Goal: Task Accomplishment & Management: Manage account settings

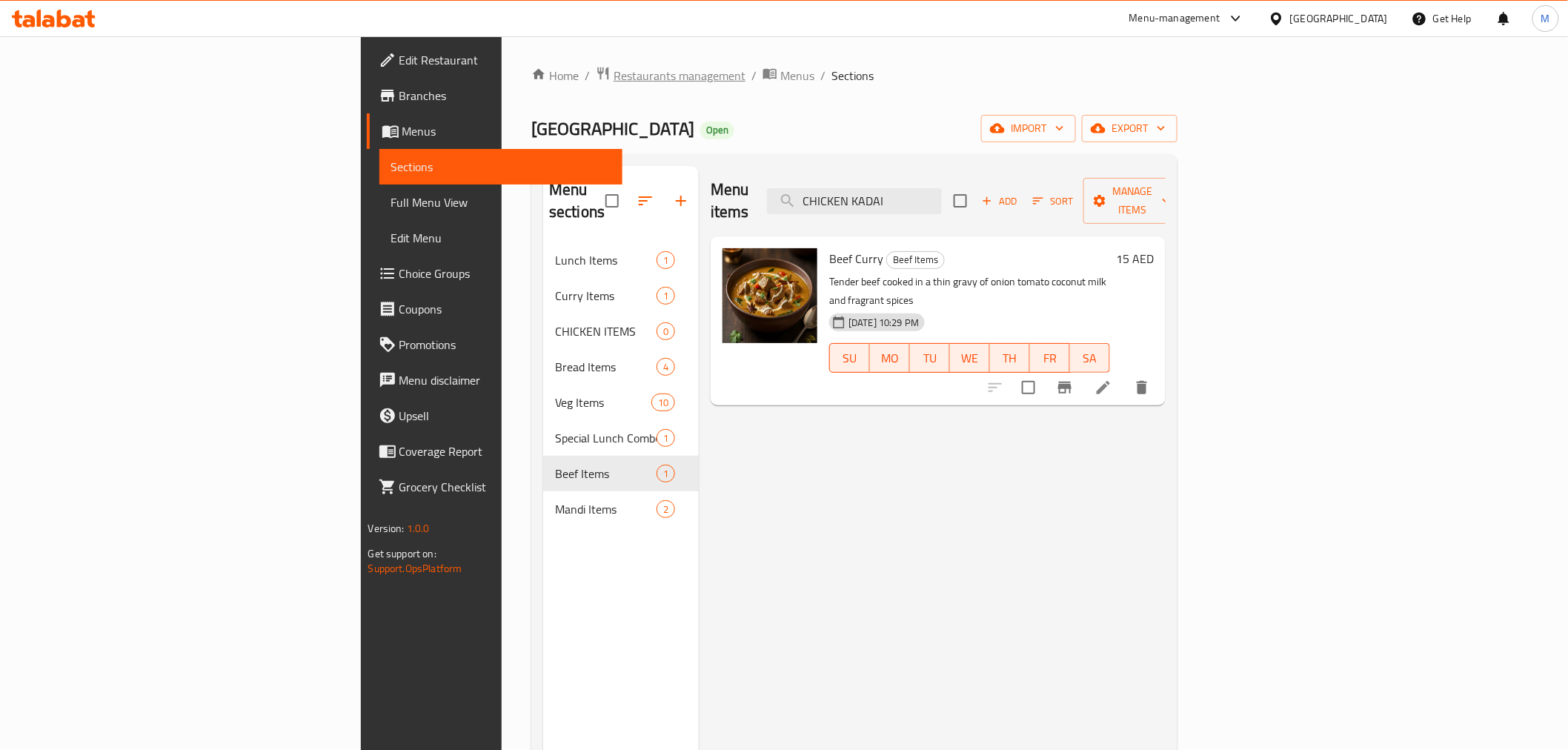
drag, startPoint x: 0, startPoint y: 0, endPoint x: 488, endPoint y: 78, distance: 494.2
click at [613, 78] on span "Restaurants management" at bounding box center [679, 75] width 132 height 18
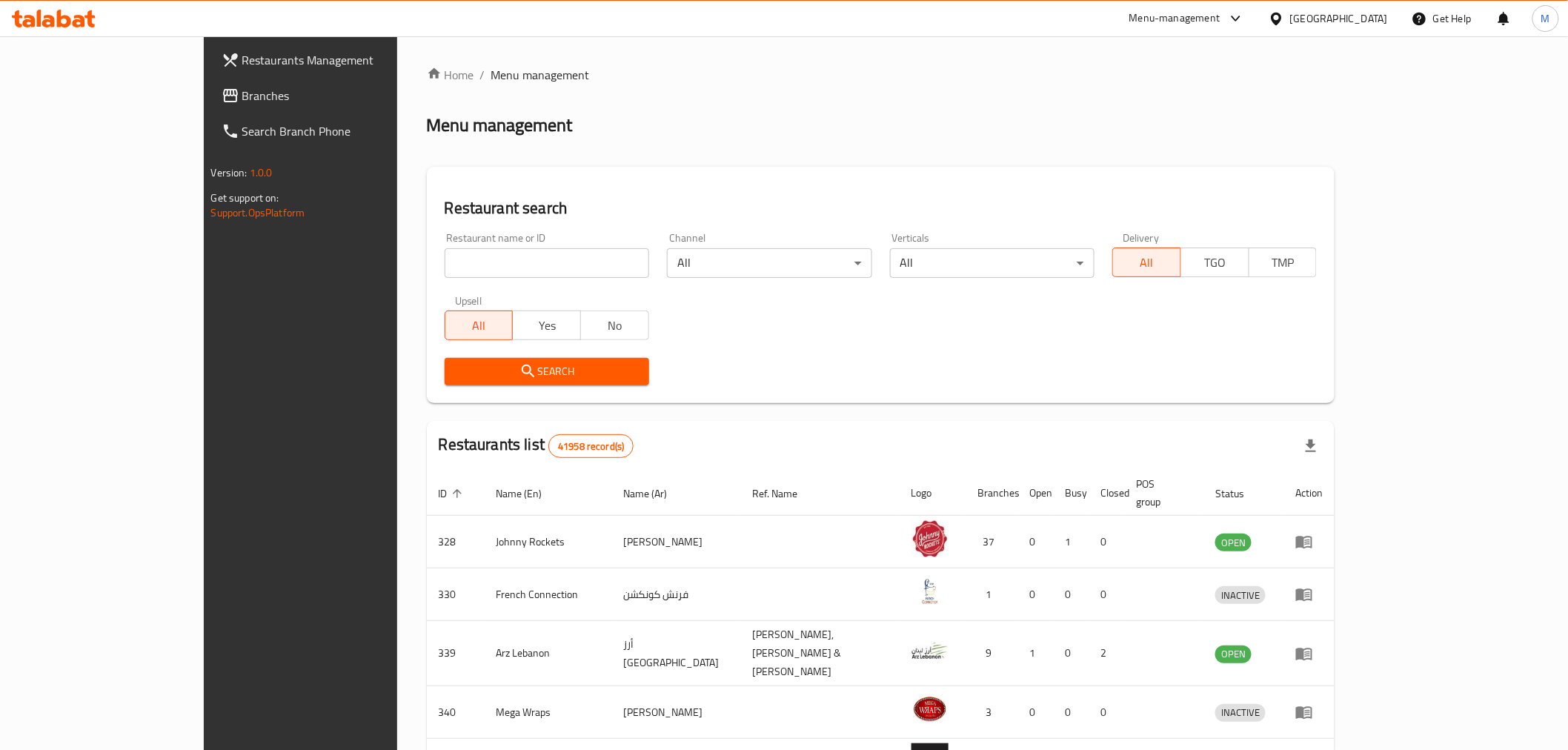
click at [210, 105] on link "Branches" at bounding box center [337, 95] width 255 height 35
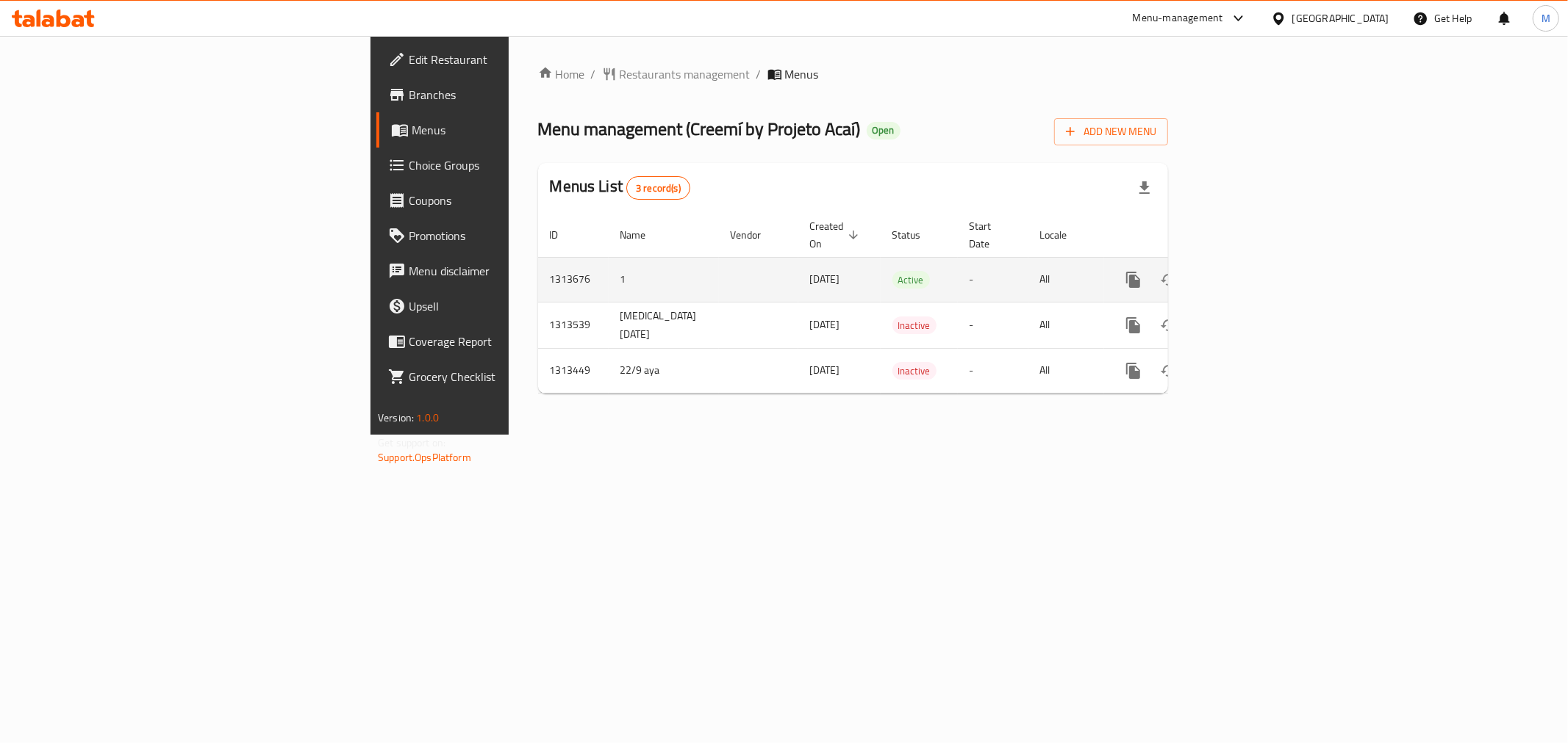
click at [1257, 262] on link "enhanced table" at bounding box center [1238, 279] width 35 height 35
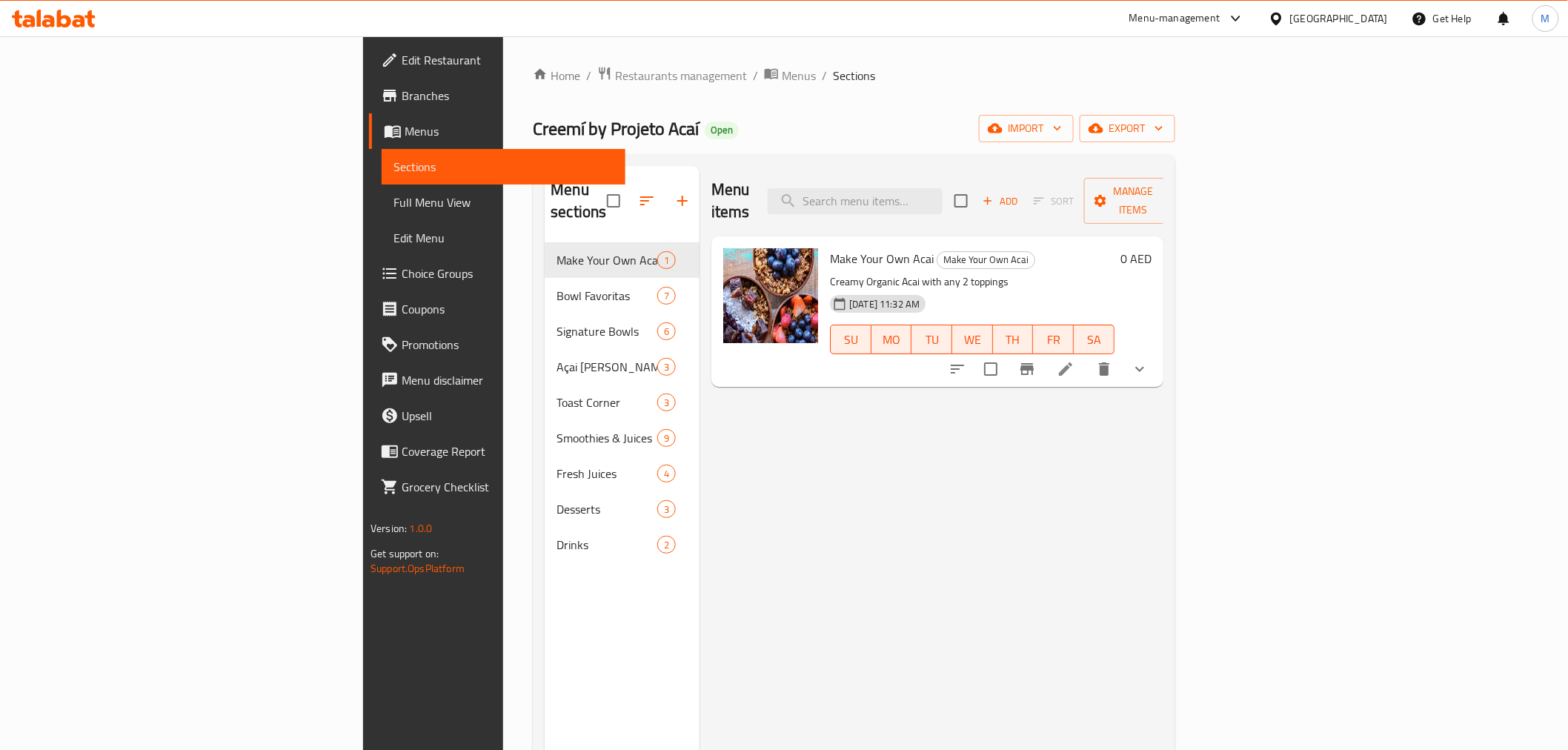
click at [1204, 39] on div "Home / Restaurants management / Menus / Sections Creemí by Projeto Acaí Open im…" at bounding box center [854, 497] width 701 height 922
click at [1312, 15] on div "[GEOGRAPHIC_DATA]" at bounding box center [1339, 18] width 98 height 16
click at [1204, 262] on div "[GEOGRAPHIC_DATA]" at bounding box center [1229, 256] width 122 height 34
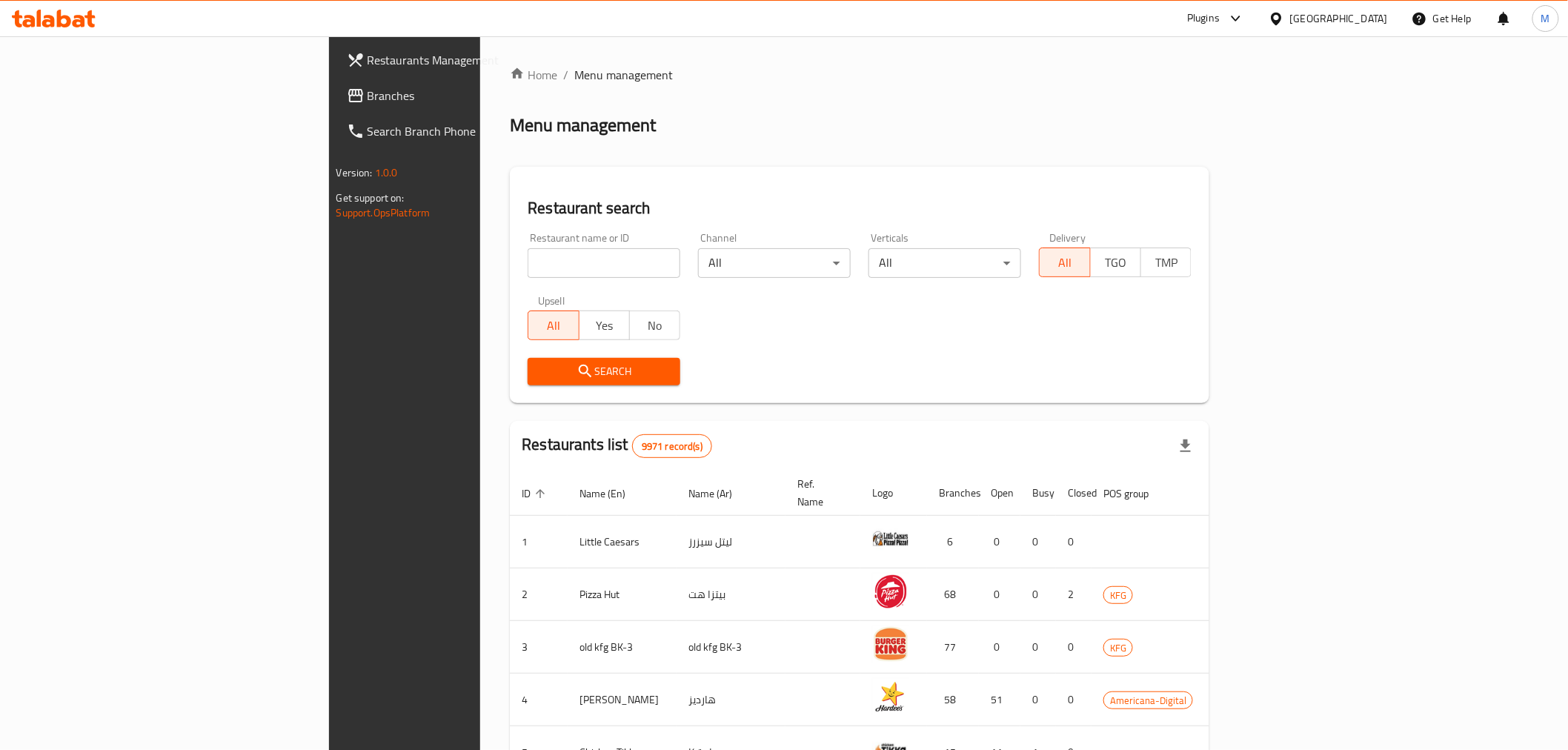
click at [528, 262] on input "search" at bounding box center [604, 263] width 152 height 30
paste input "[PERSON_NAME]'s"
type input "[PERSON_NAME]'s"
click button "Search" at bounding box center [604, 372] width 152 height 28
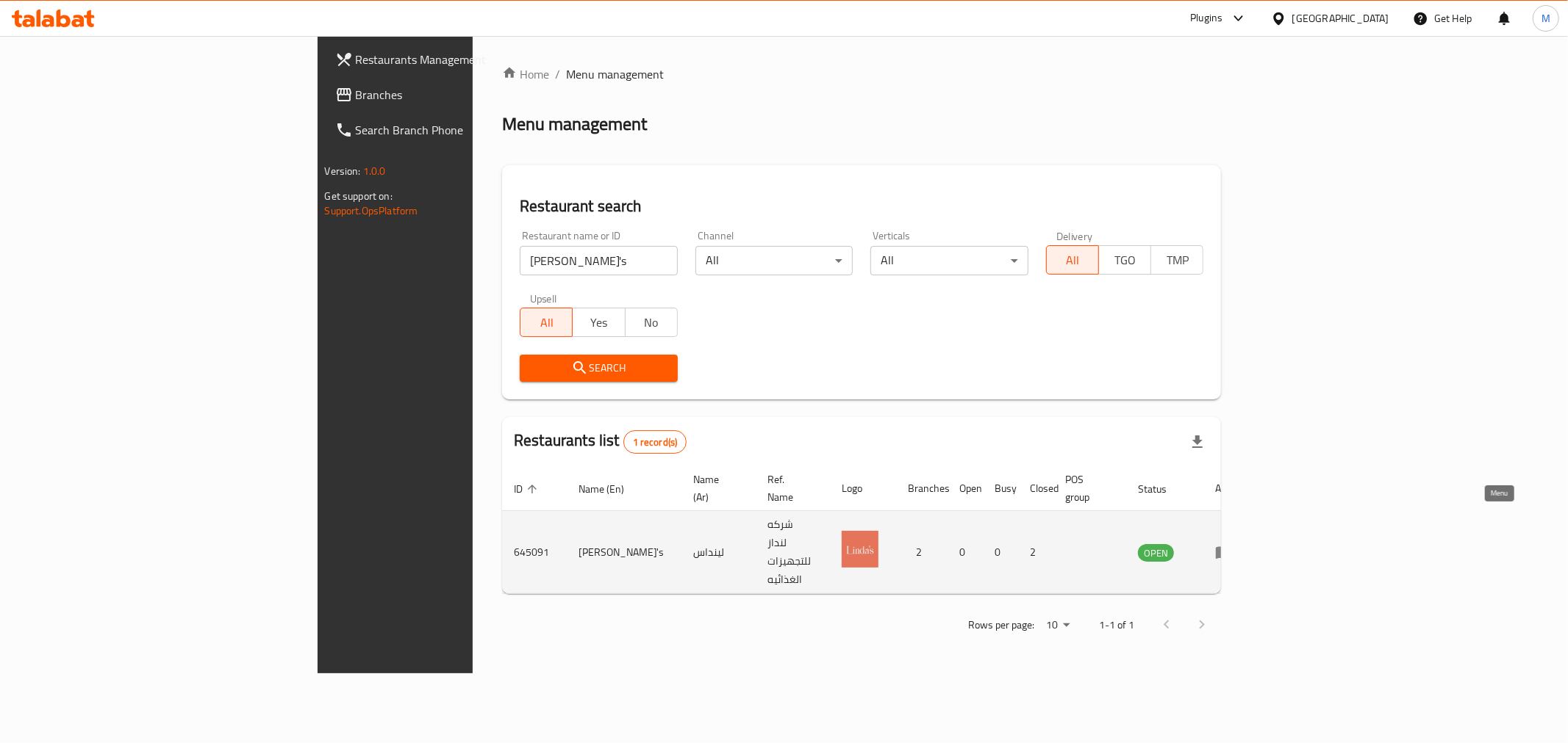
click at [1232, 548] on icon "enhanced table" at bounding box center [1223, 553] width 16 height 12
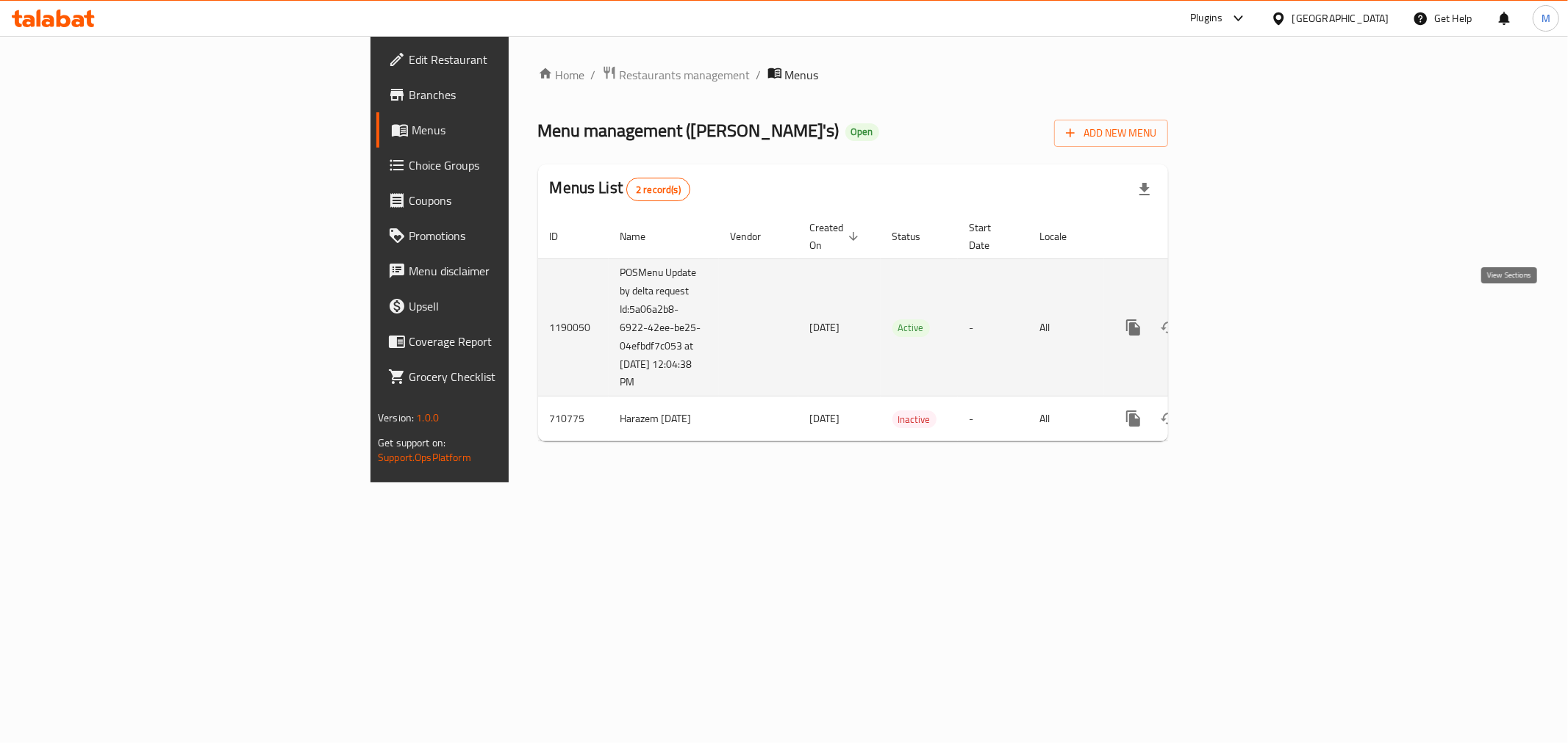
click at [1248, 319] on icon "enhanced table" at bounding box center [1239, 328] width 18 height 18
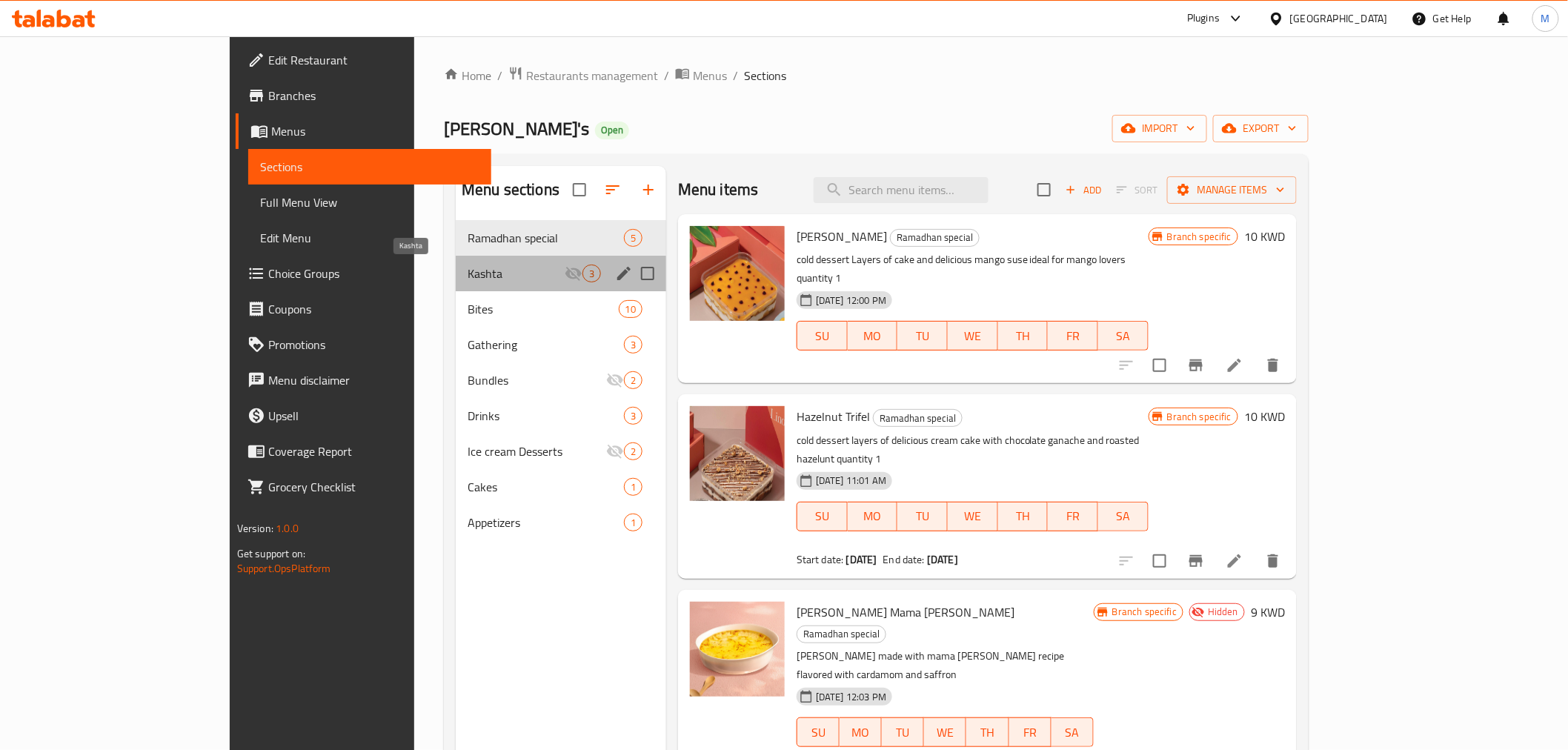
click at [468, 273] on span "Kashta" at bounding box center [516, 274] width 97 height 18
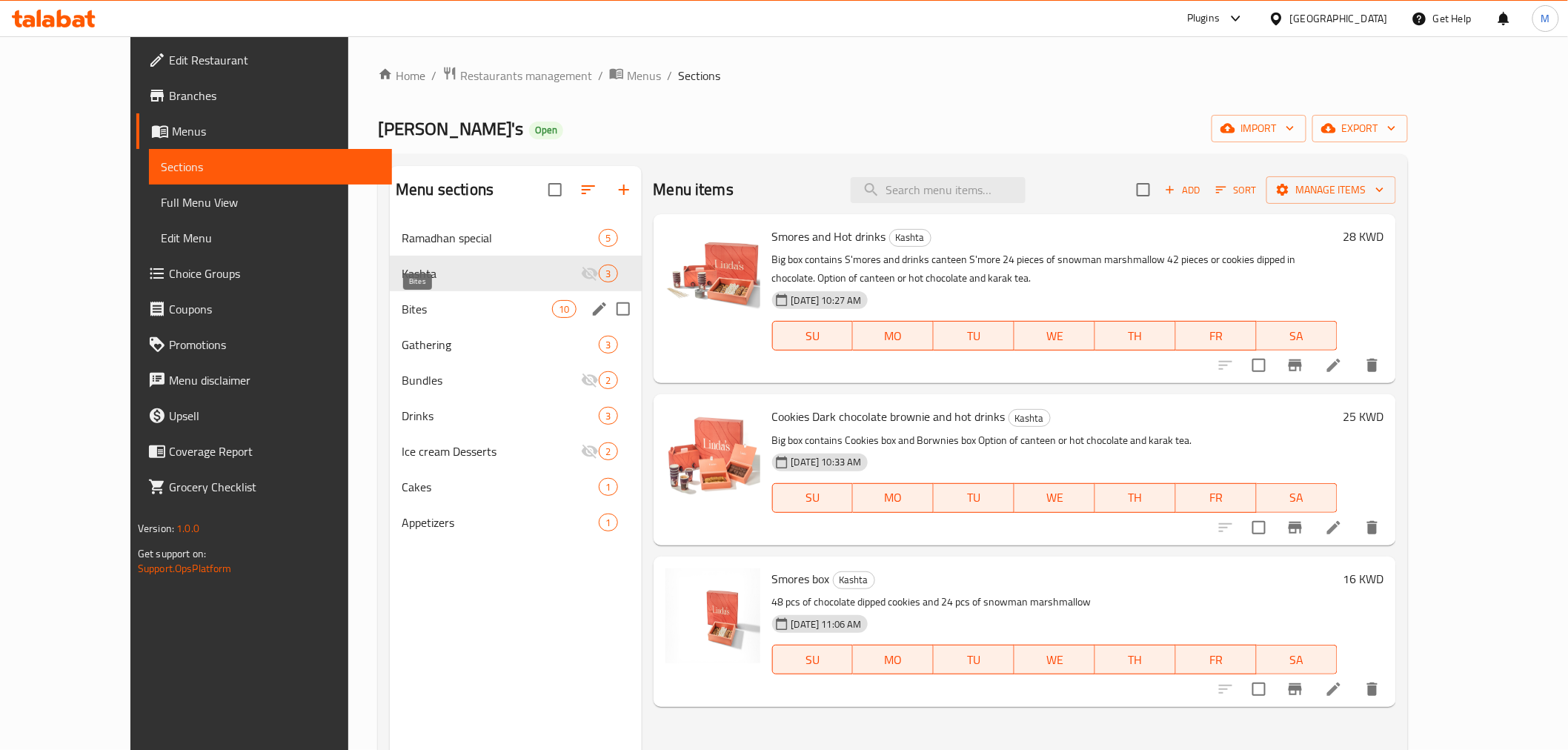
click at [446, 305] on span "Bites" at bounding box center [477, 309] width 151 height 18
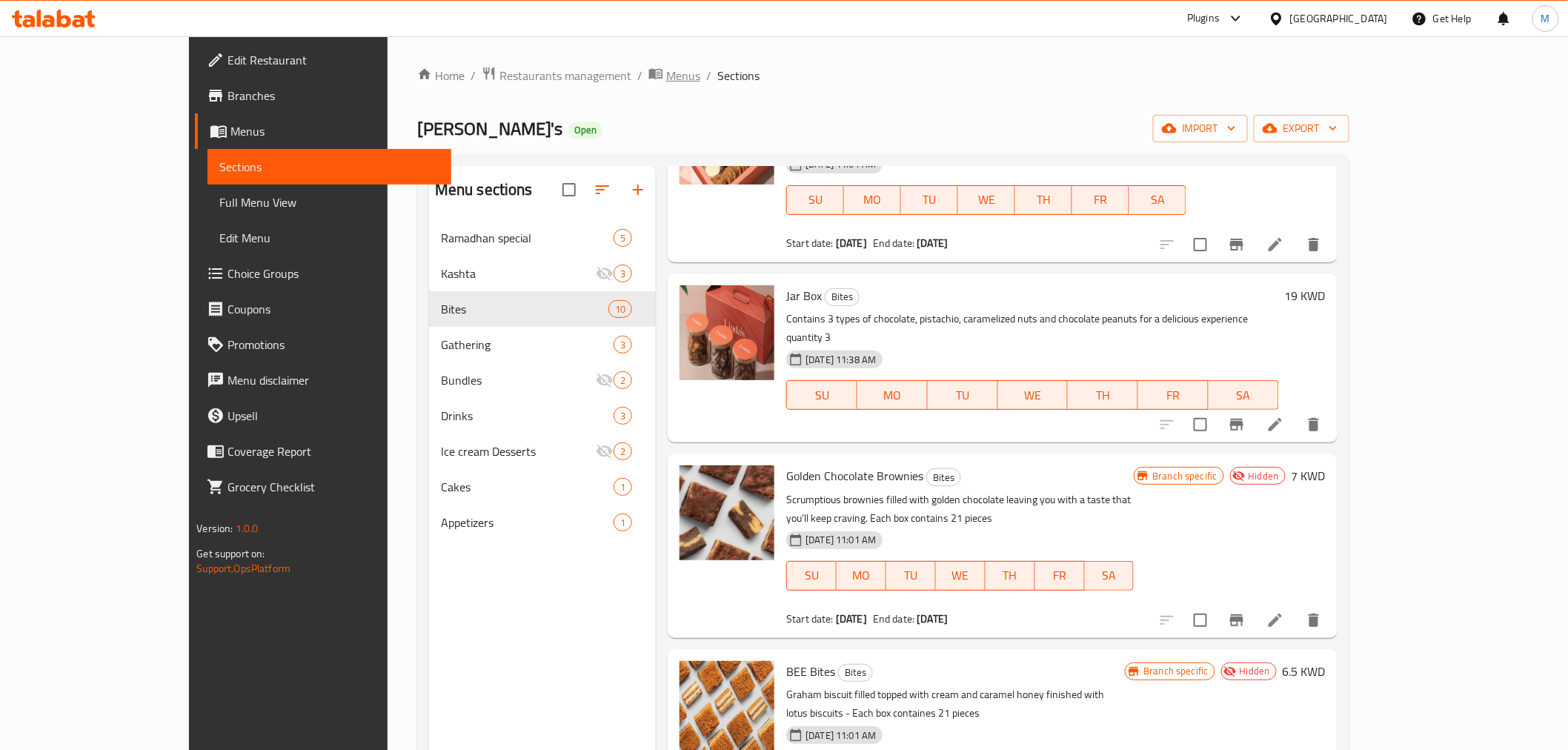
click at [667, 84] on span "Menus" at bounding box center [684, 75] width 34 height 18
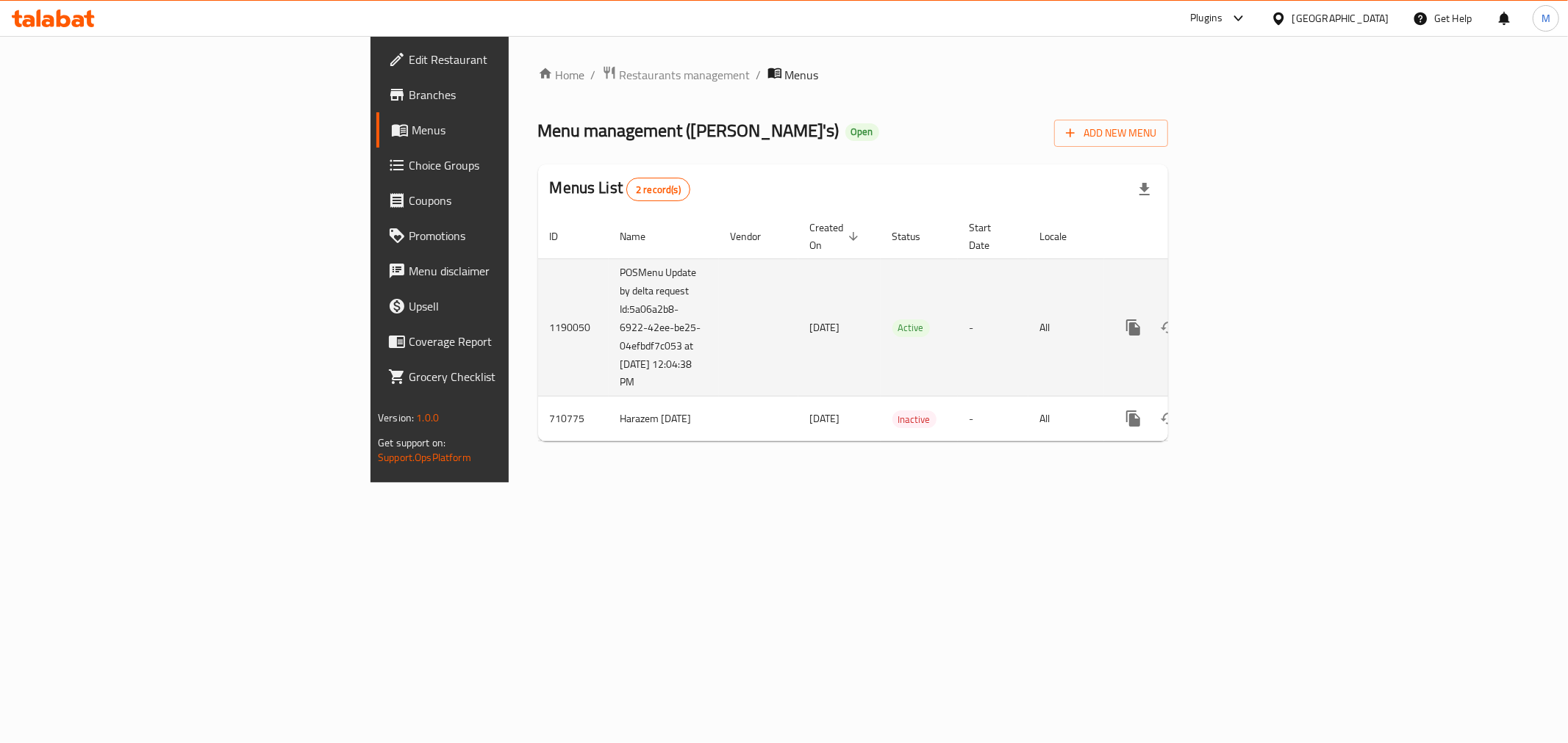
click at [1248, 319] on icon "enhanced table" at bounding box center [1239, 328] width 18 height 18
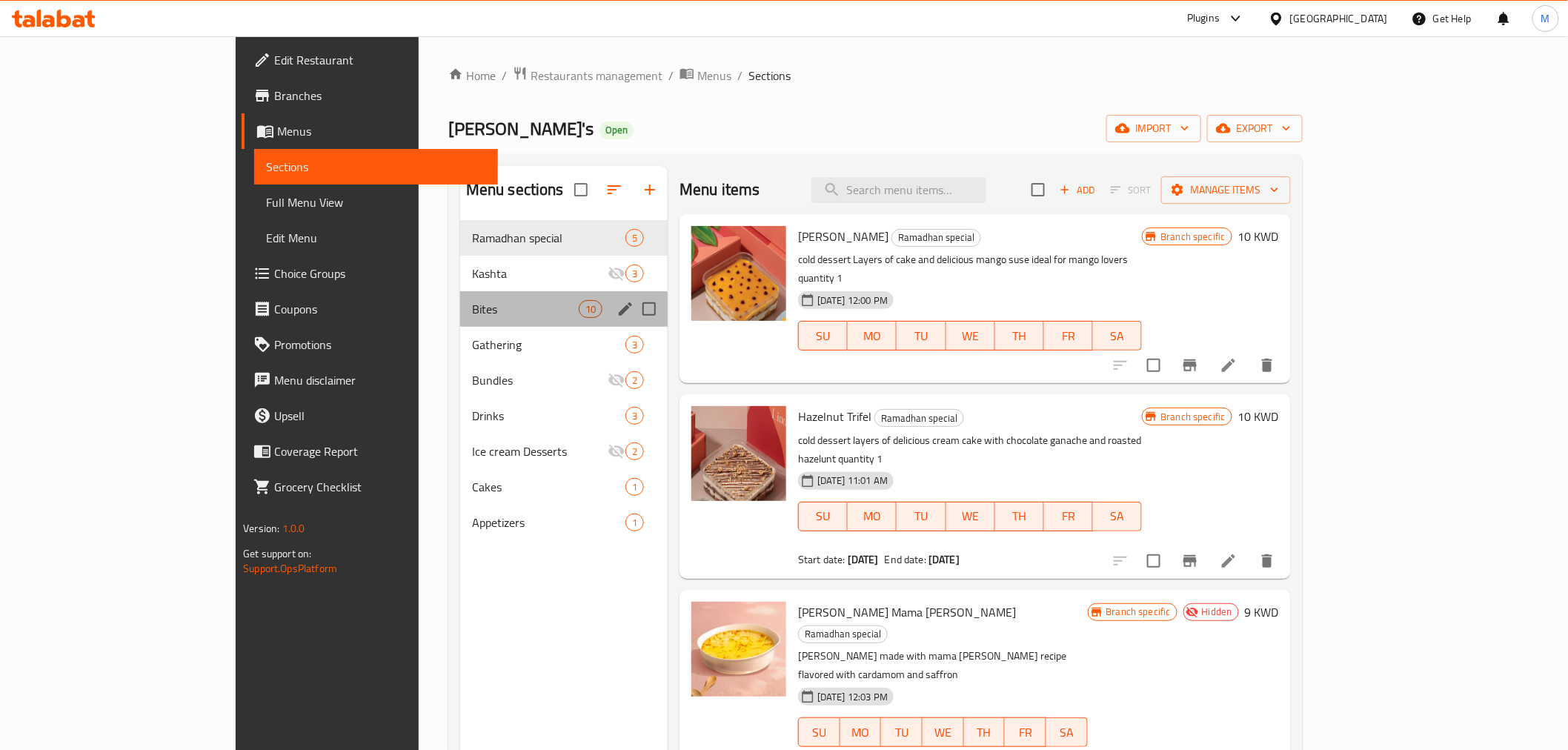
click at [471, 319] on div "Bites 10" at bounding box center [564, 309] width 208 height 35
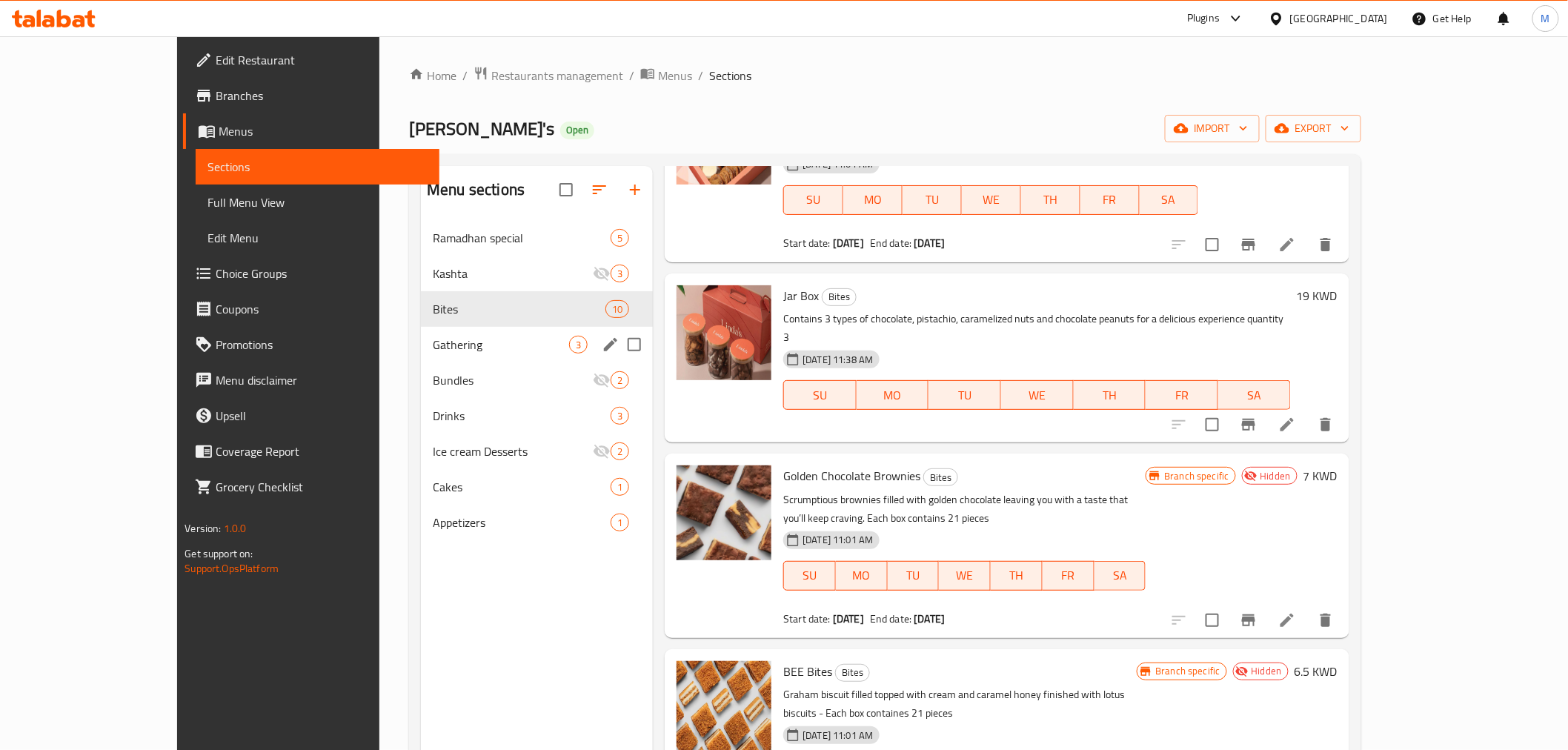
click at [421, 333] on div "Gathering 3" at bounding box center [537, 344] width 232 height 35
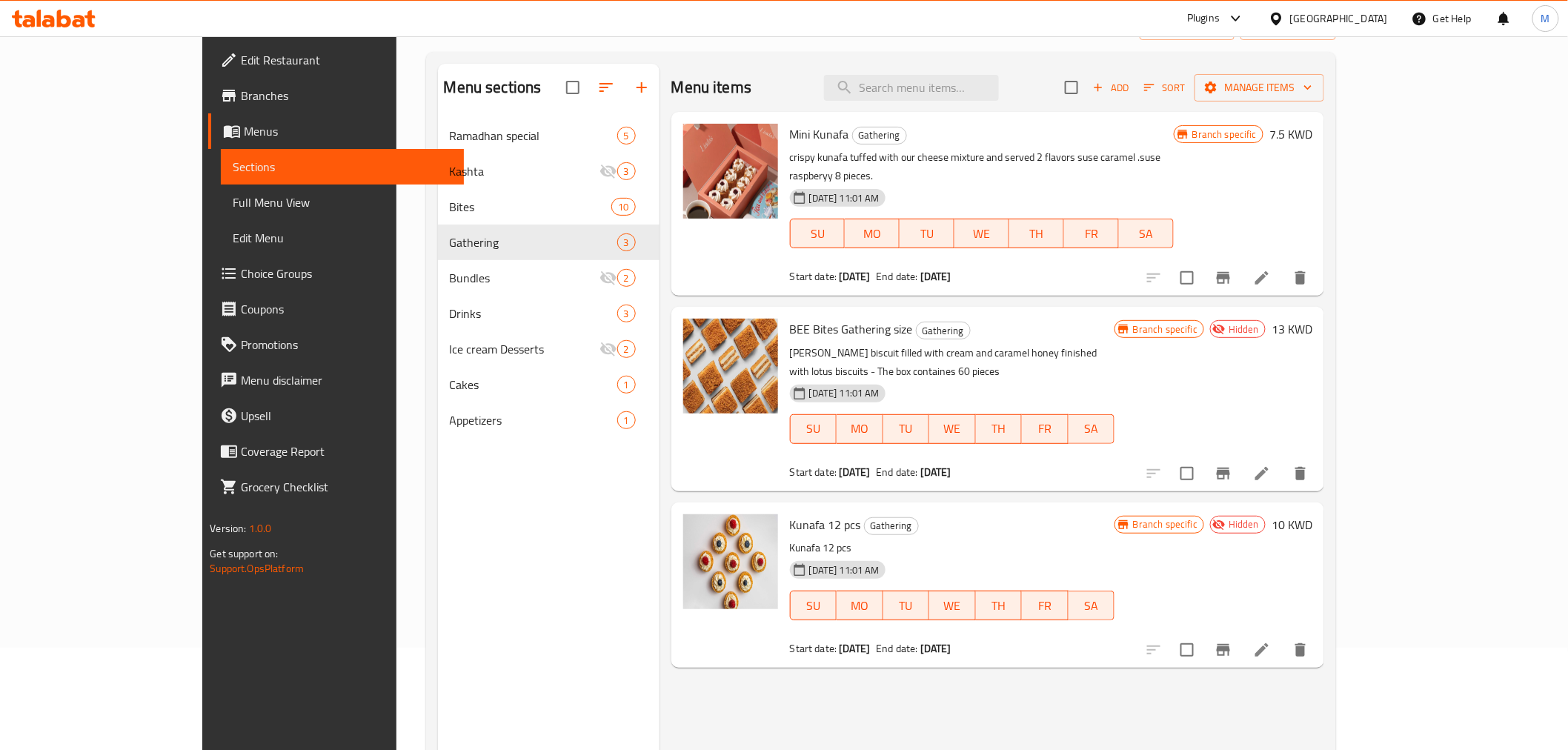
scroll to position [208, 0]
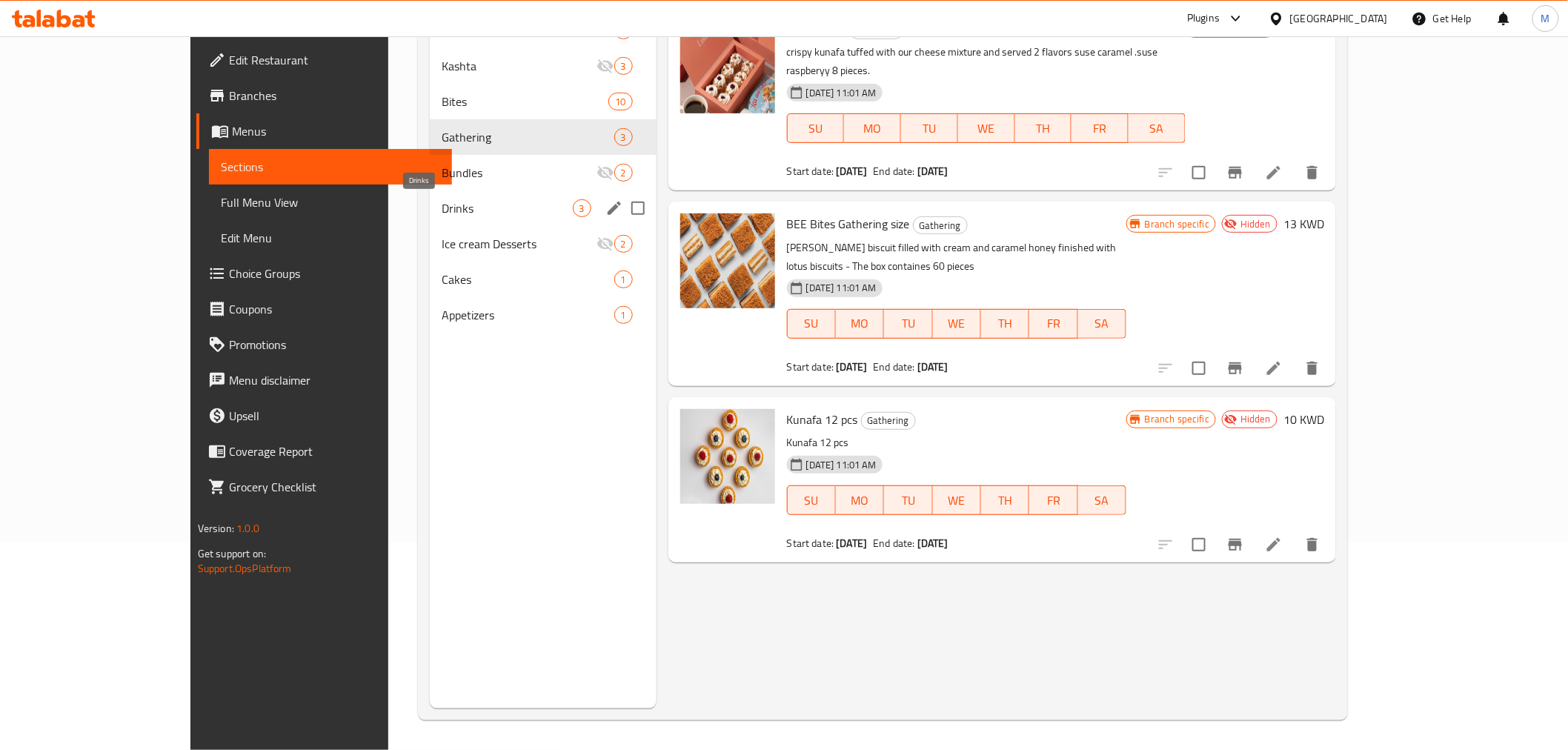
click at [458, 204] on span "Drinks" at bounding box center [508, 208] width 131 height 18
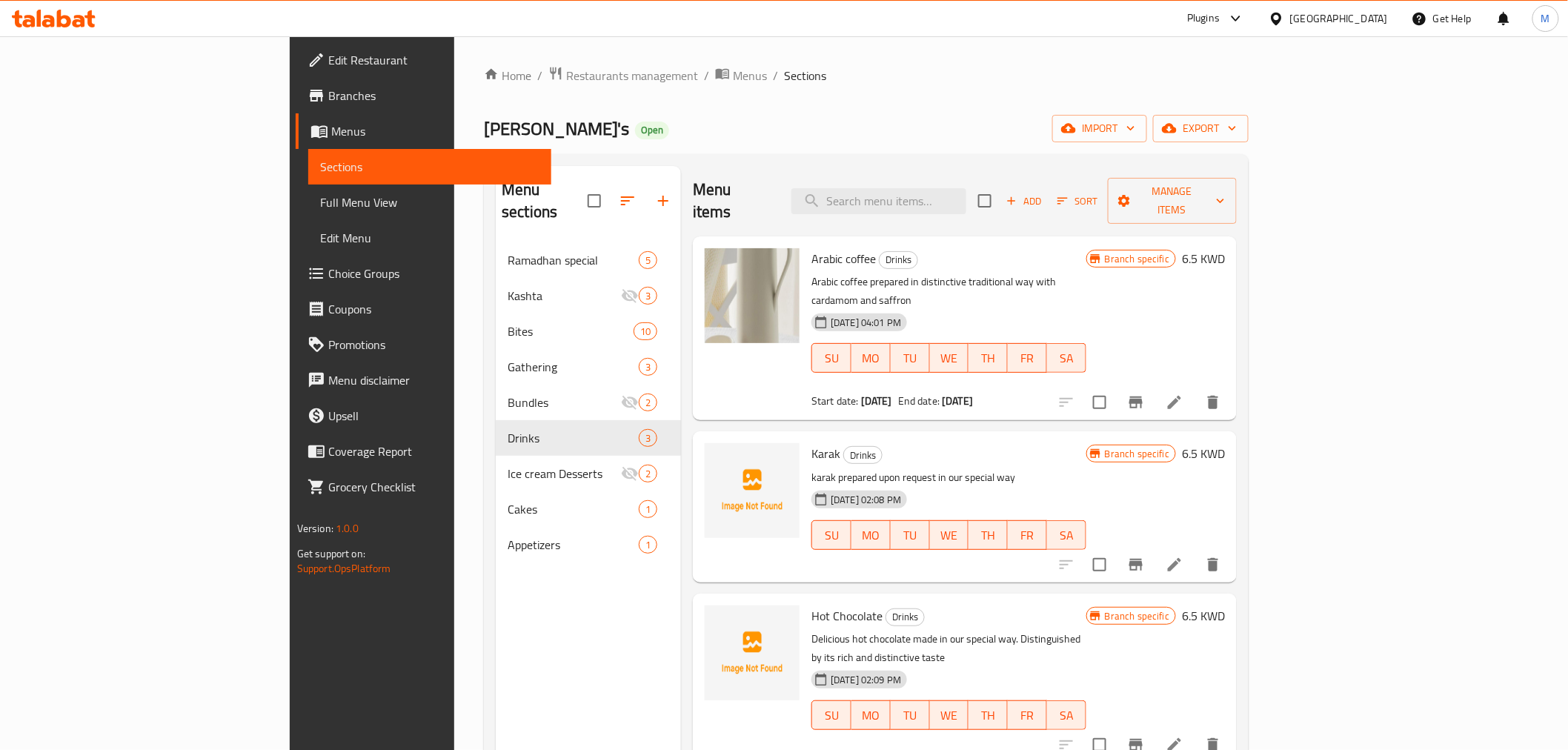
scroll to position [82, 0]
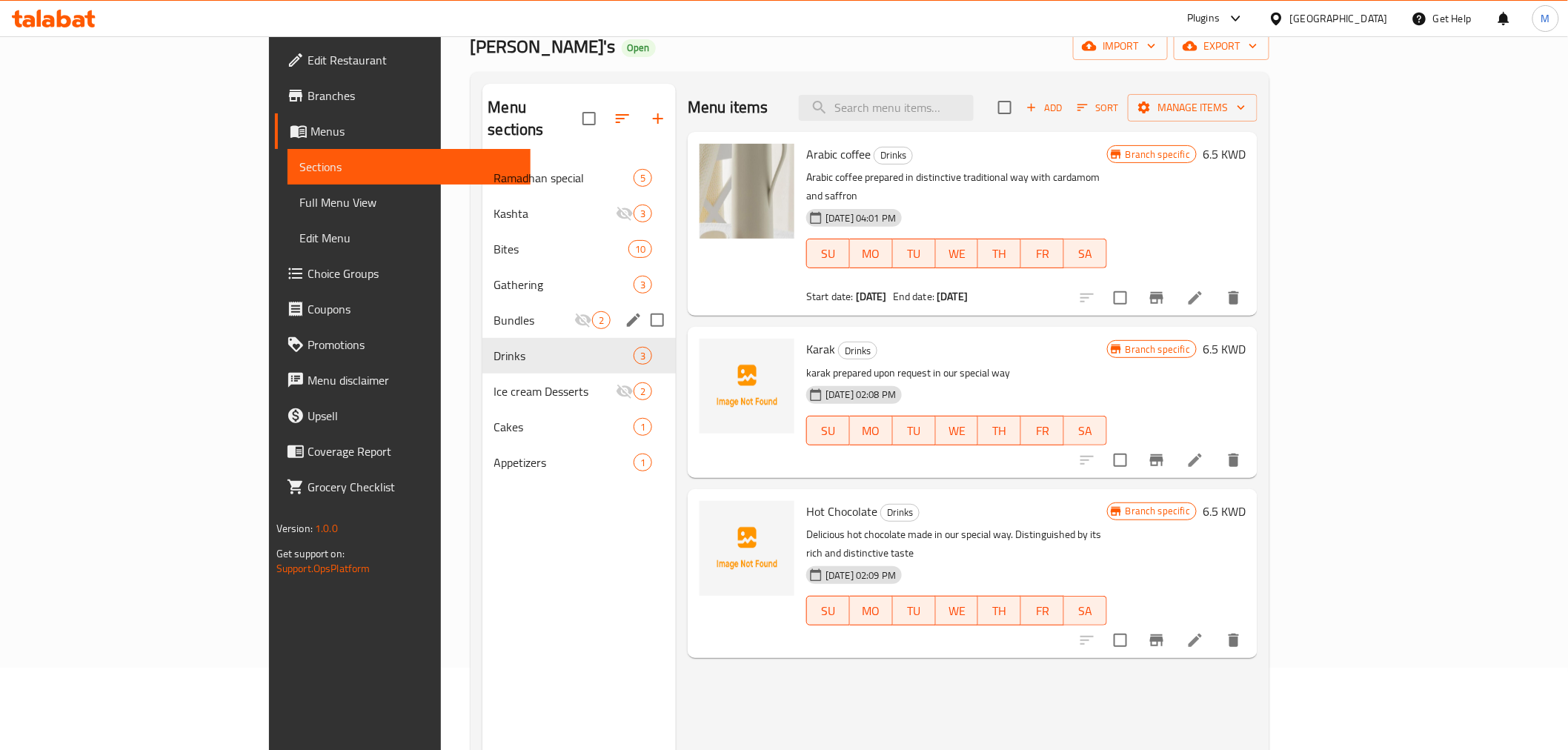
click at [494, 312] on span "Bundles" at bounding box center [534, 320] width 81 height 18
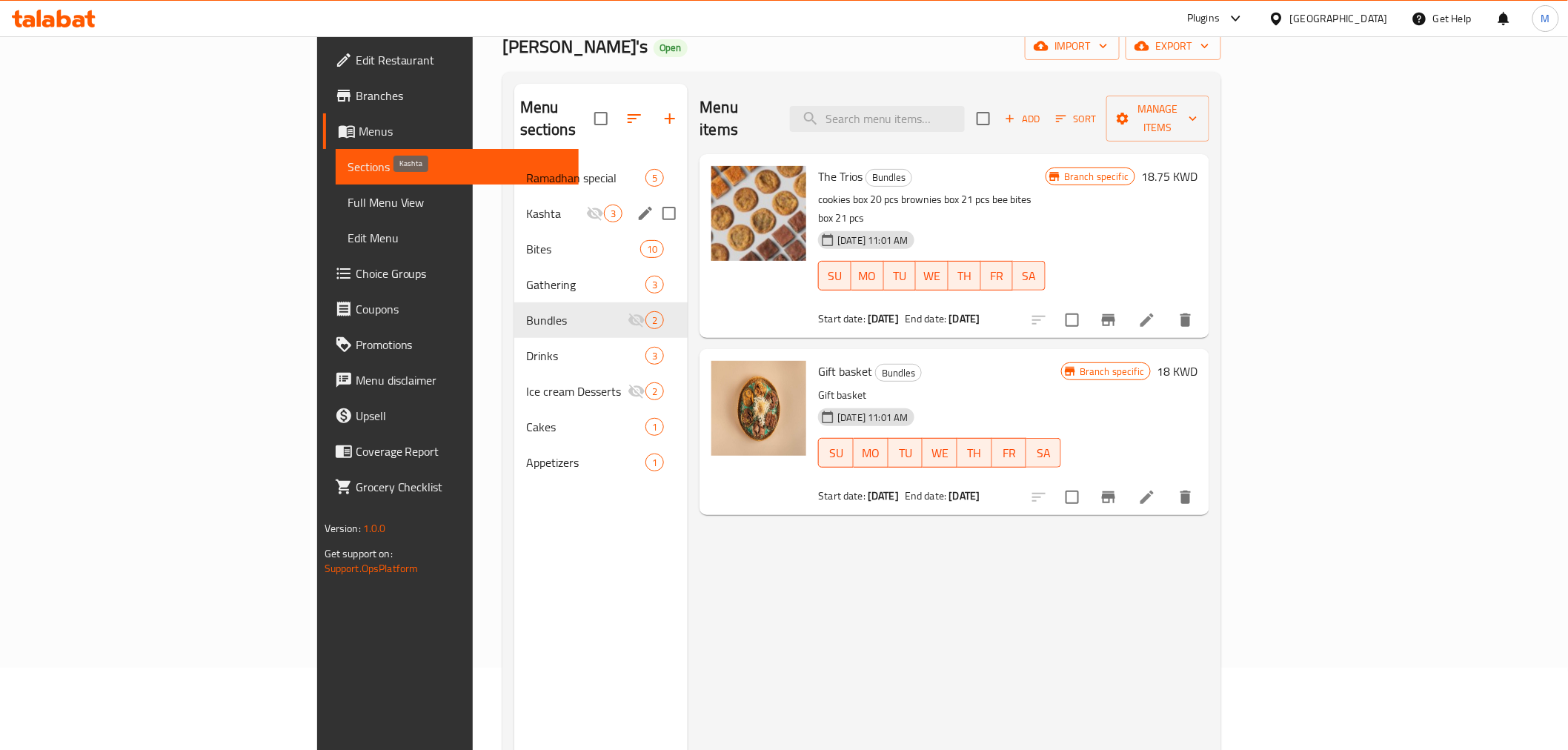
click at [526, 205] on span "Kashta" at bounding box center [555, 213] width 60 height 18
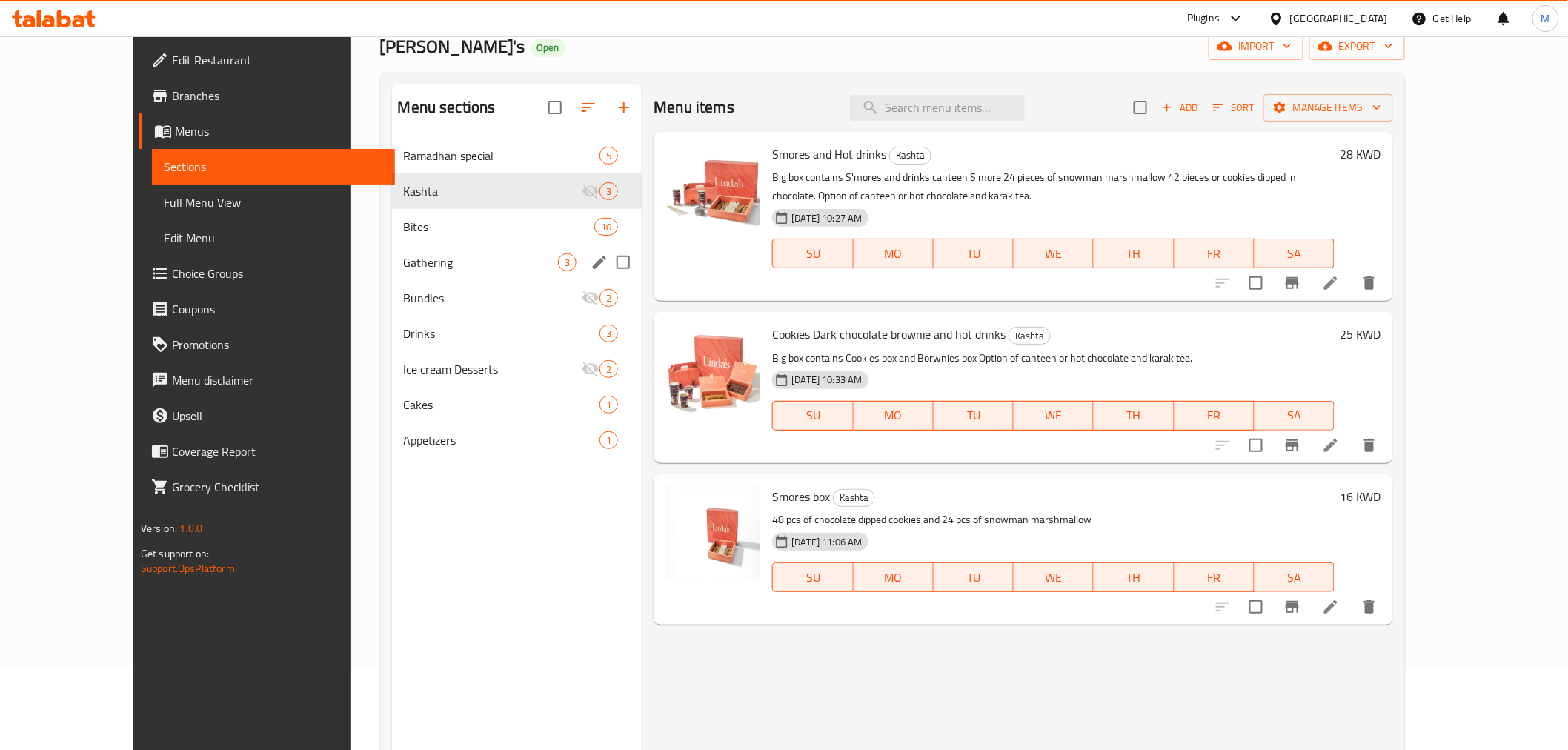
click at [438, 275] on div "Gathering 3" at bounding box center [517, 262] width 251 height 35
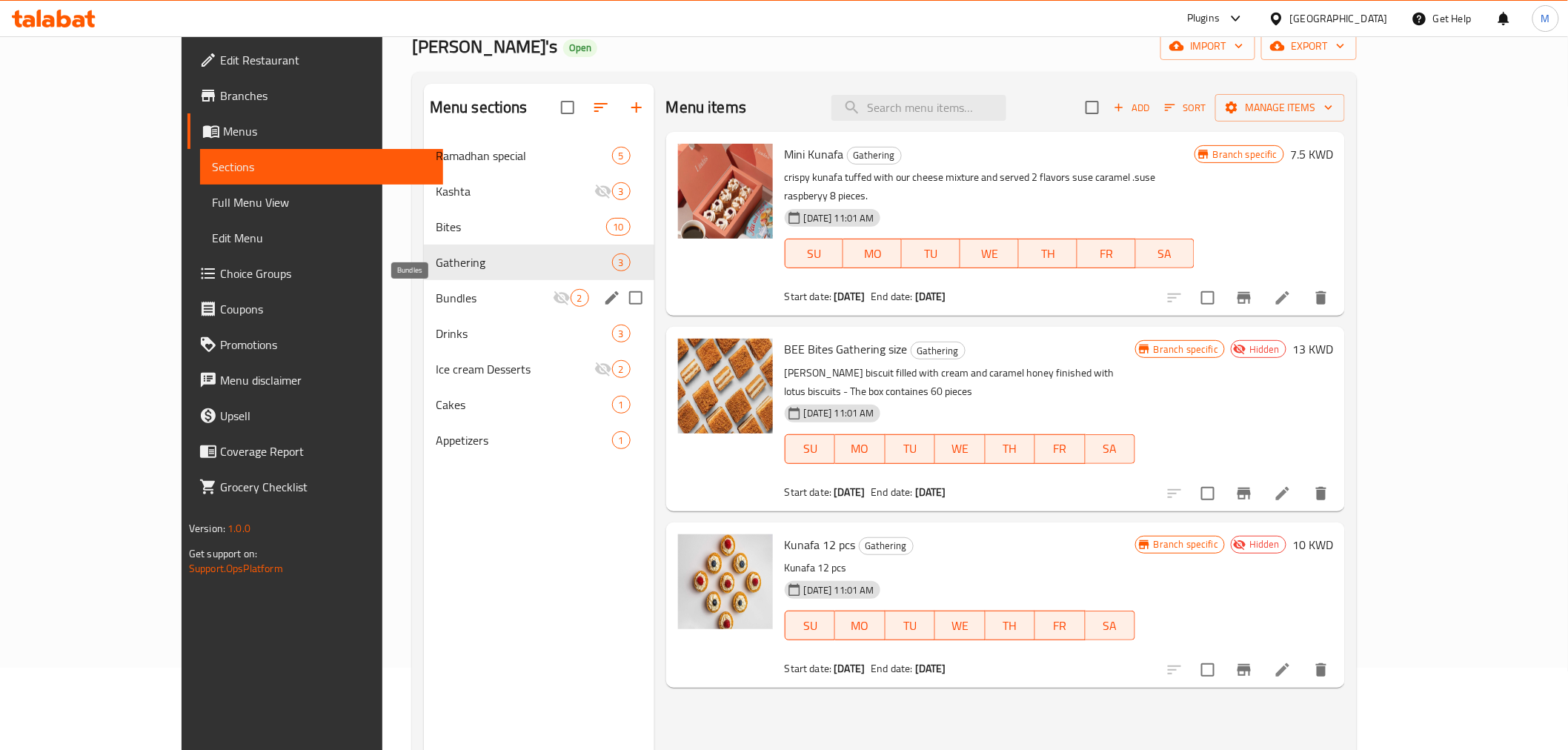
click at [436, 293] on span "Bundles" at bounding box center [494, 297] width 117 height 18
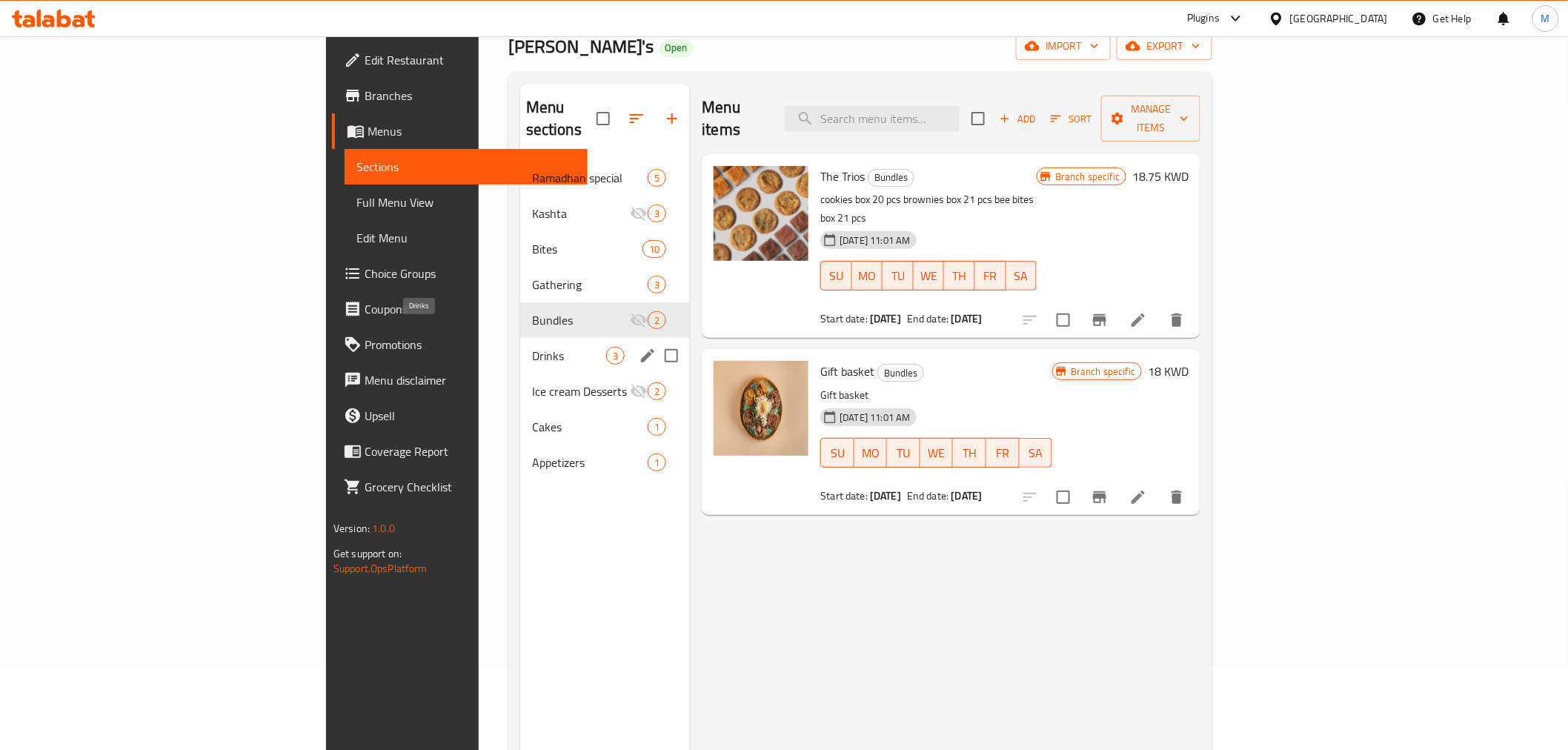
click at [533, 347] on span "Drinks" at bounding box center [570, 355] width 74 height 18
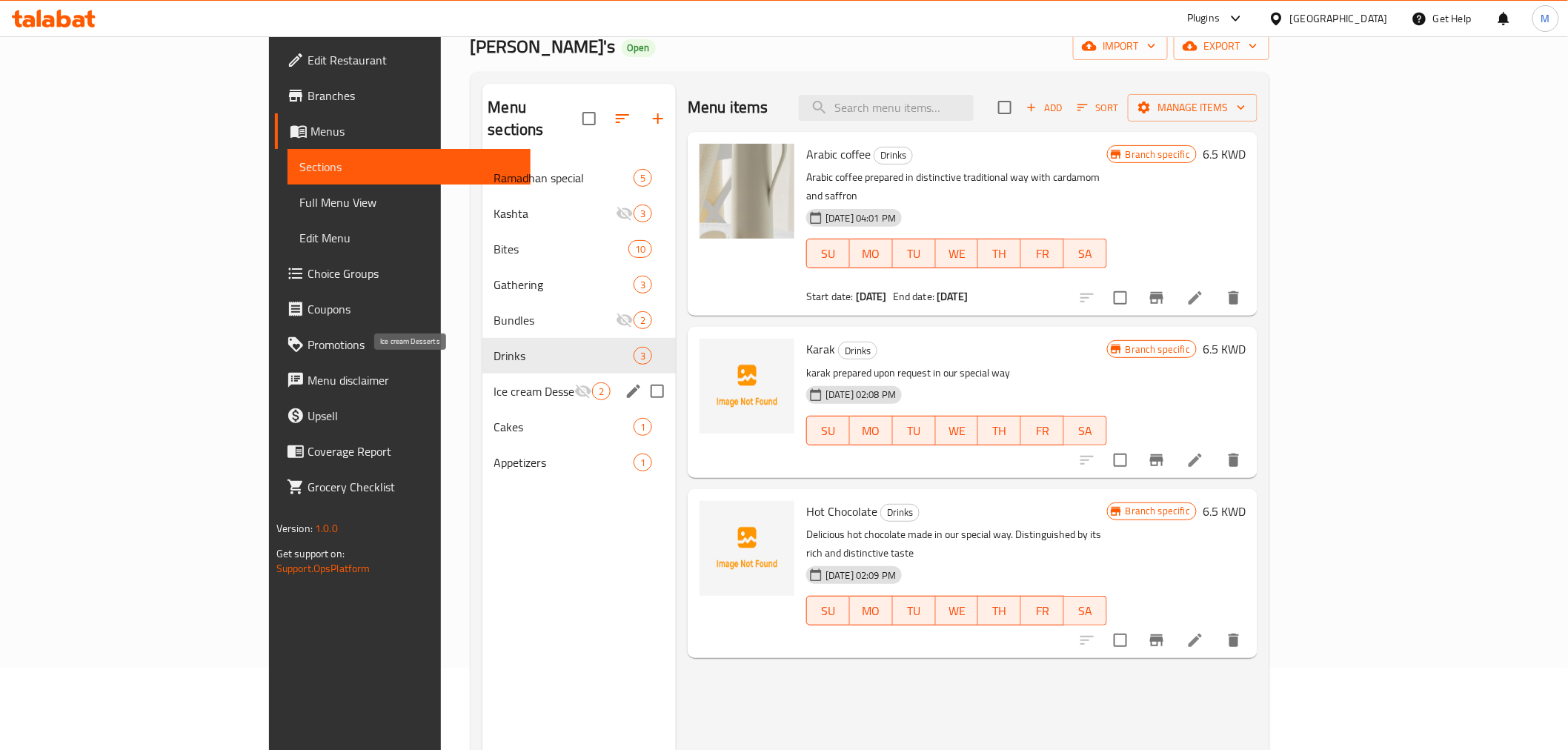
click at [494, 383] on span "Ice cream Desserts" at bounding box center [534, 392] width 81 height 18
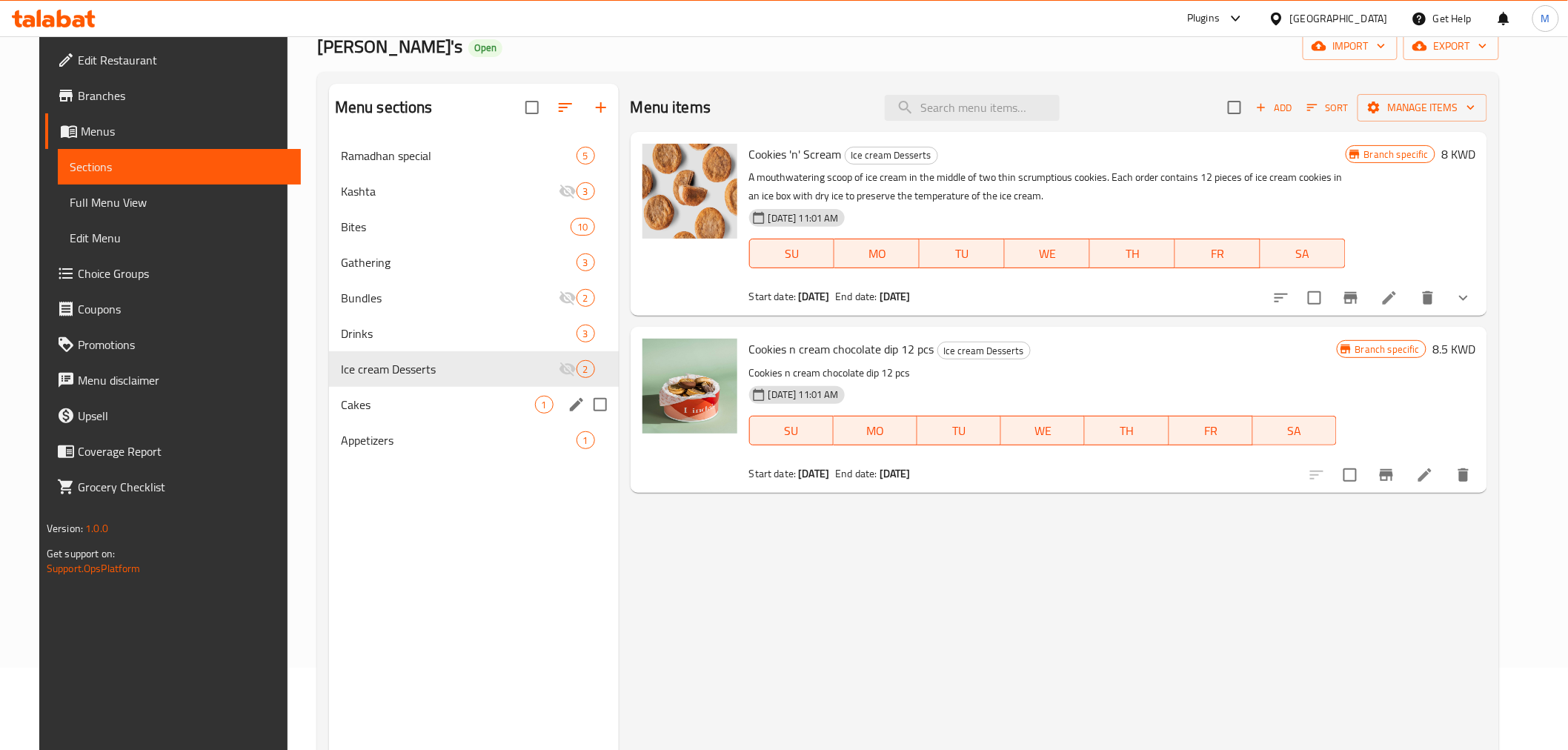
click at [448, 390] on div "Cakes 1" at bounding box center [473, 404] width 290 height 35
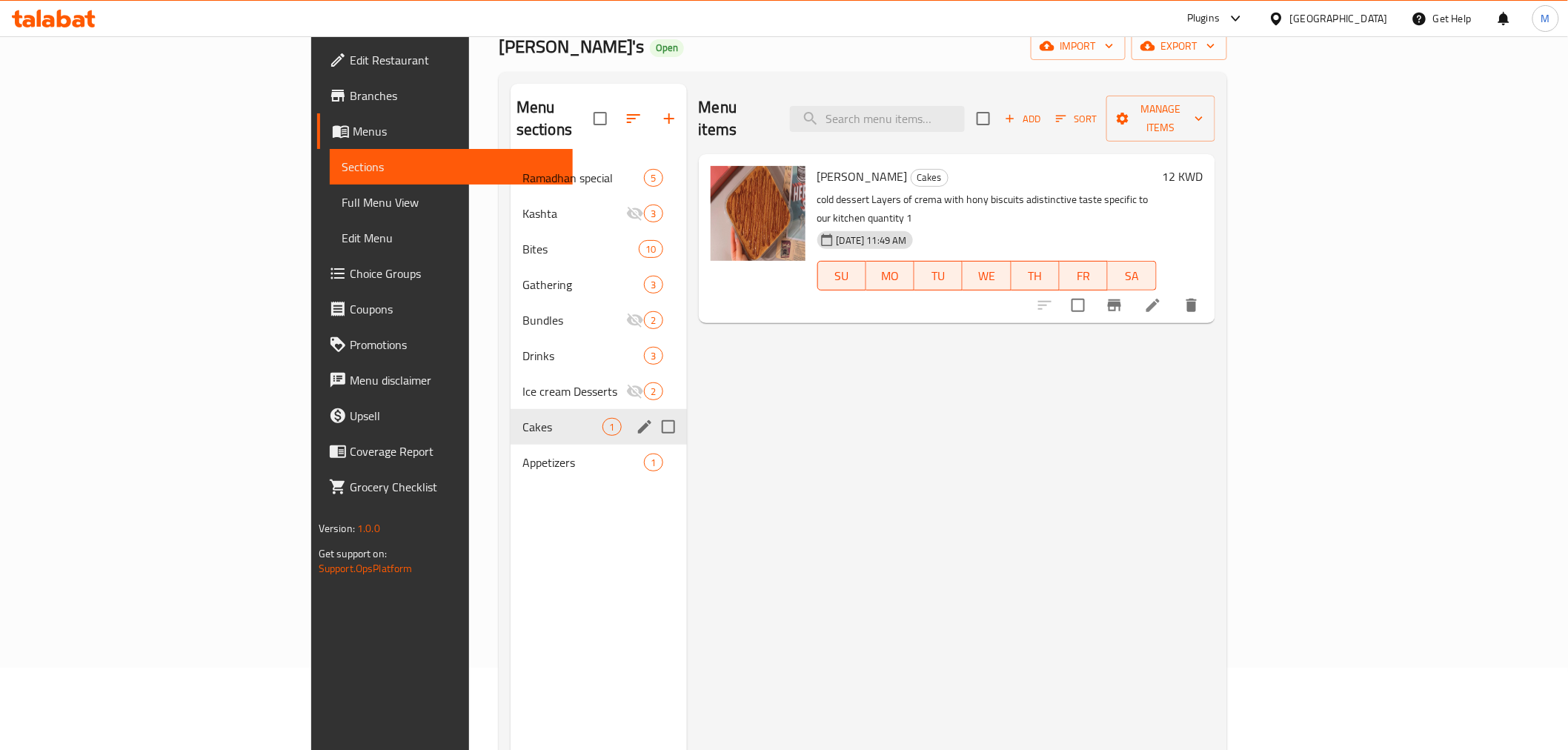
click at [511, 416] on div "Cakes 1" at bounding box center [598, 427] width 176 height 35
click at [511, 445] on div "Appetizers 1" at bounding box center [598, 462] width 176 height 35
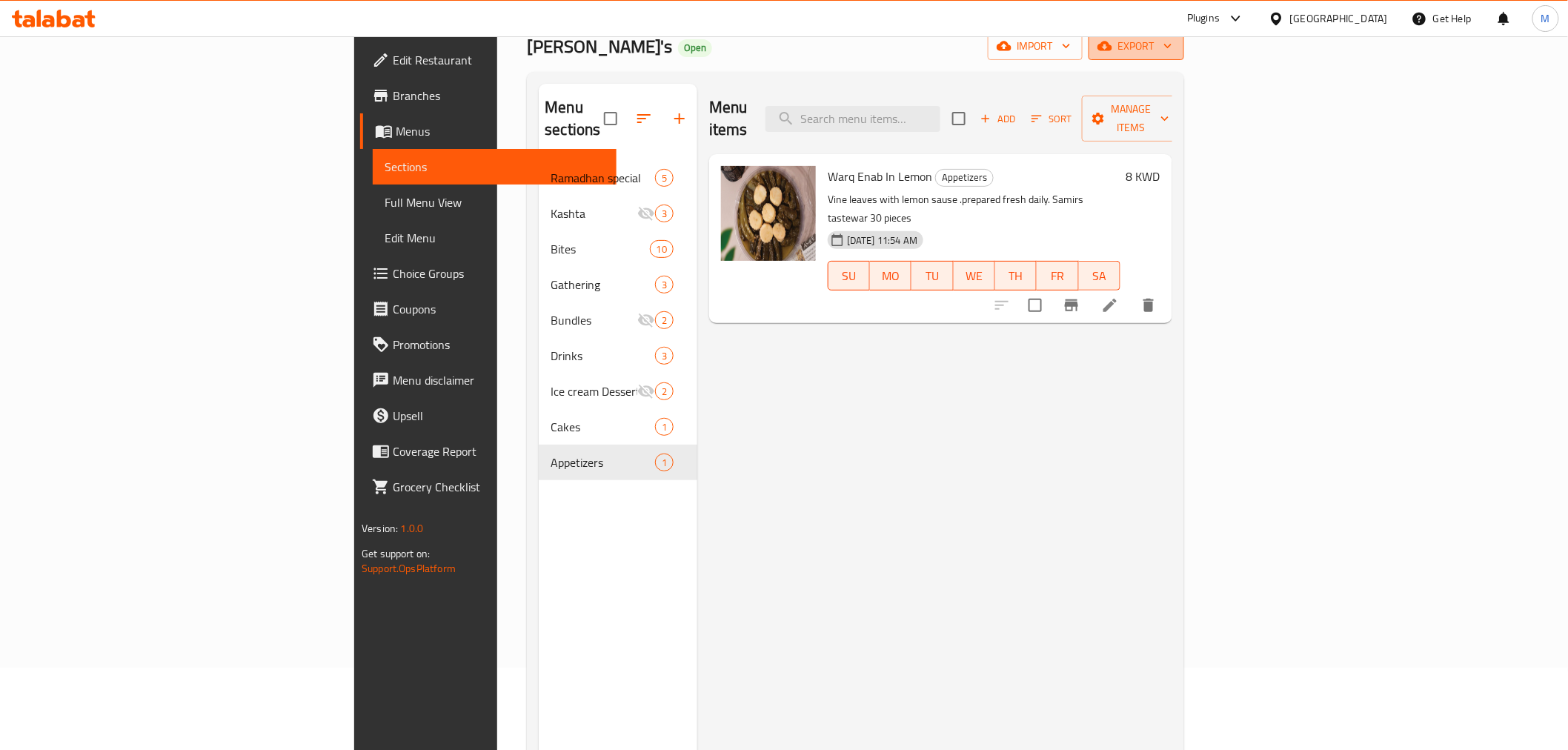
click at [1173, 42] on span "export" at bounding box center [1136, 46] width 71 height 18
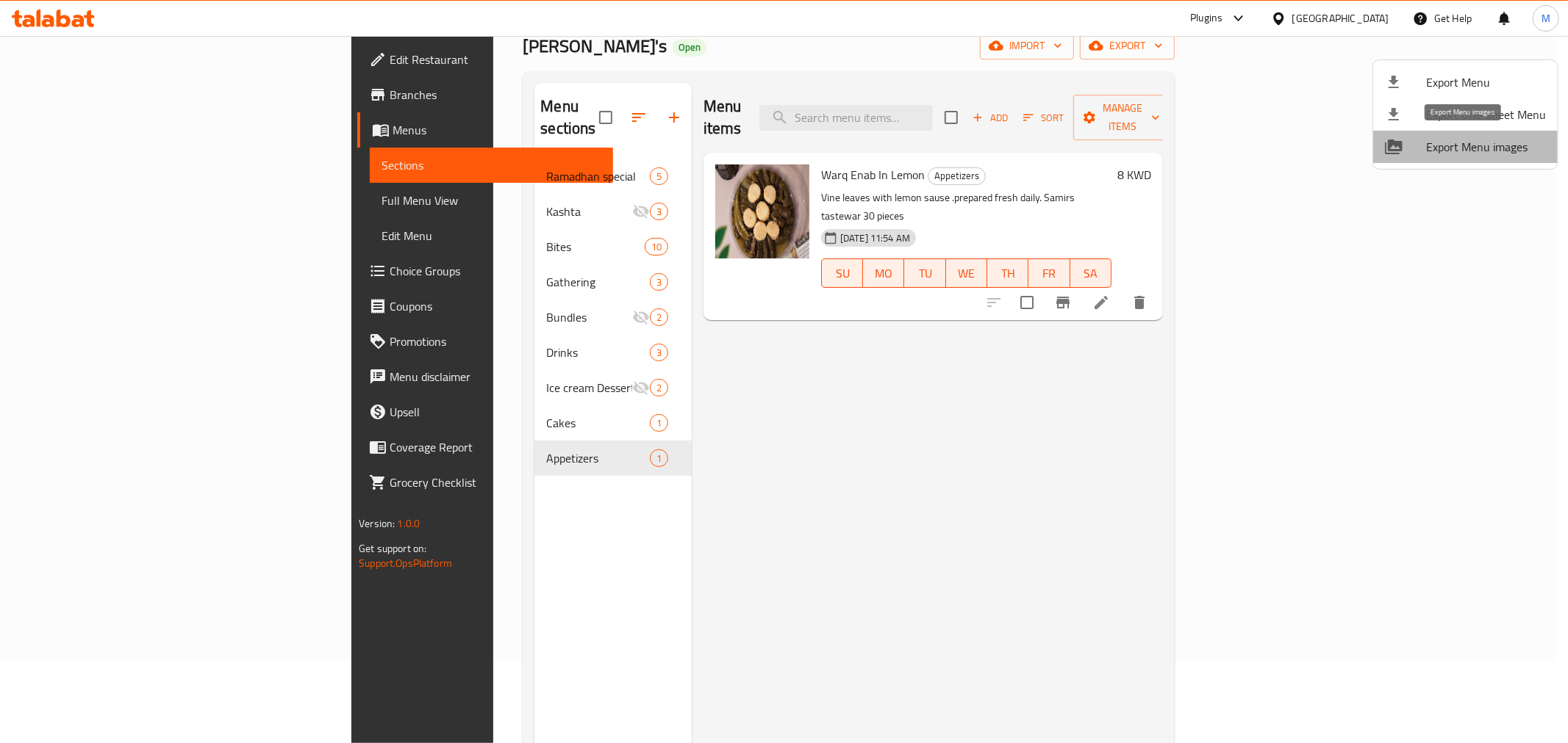
click at [1468, 151] on span "Export Menu images" at bounding box center [1486, 146] width 120 height 18
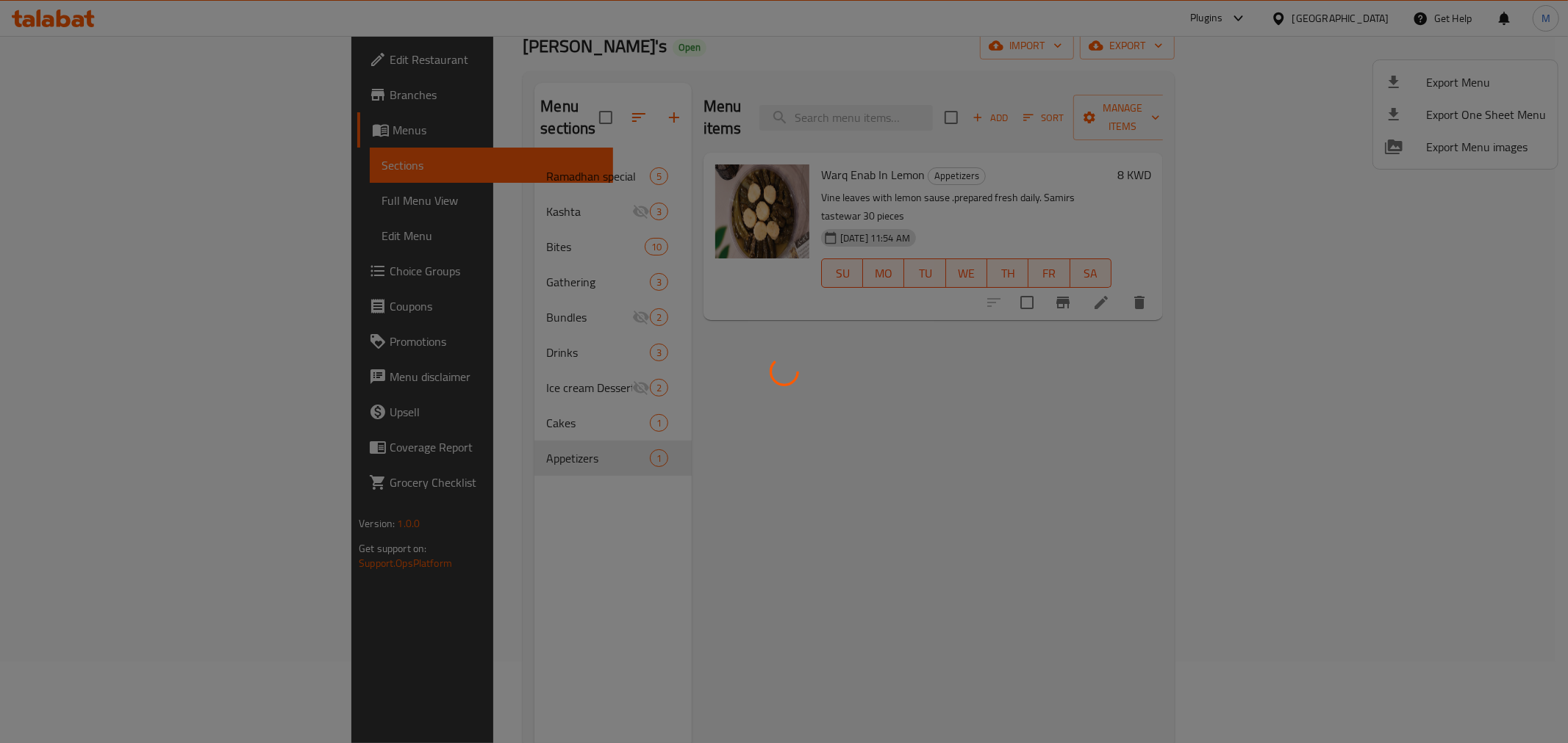
click at [1101, 219] on div at bounding box center [784, 371] width 1568 height 743
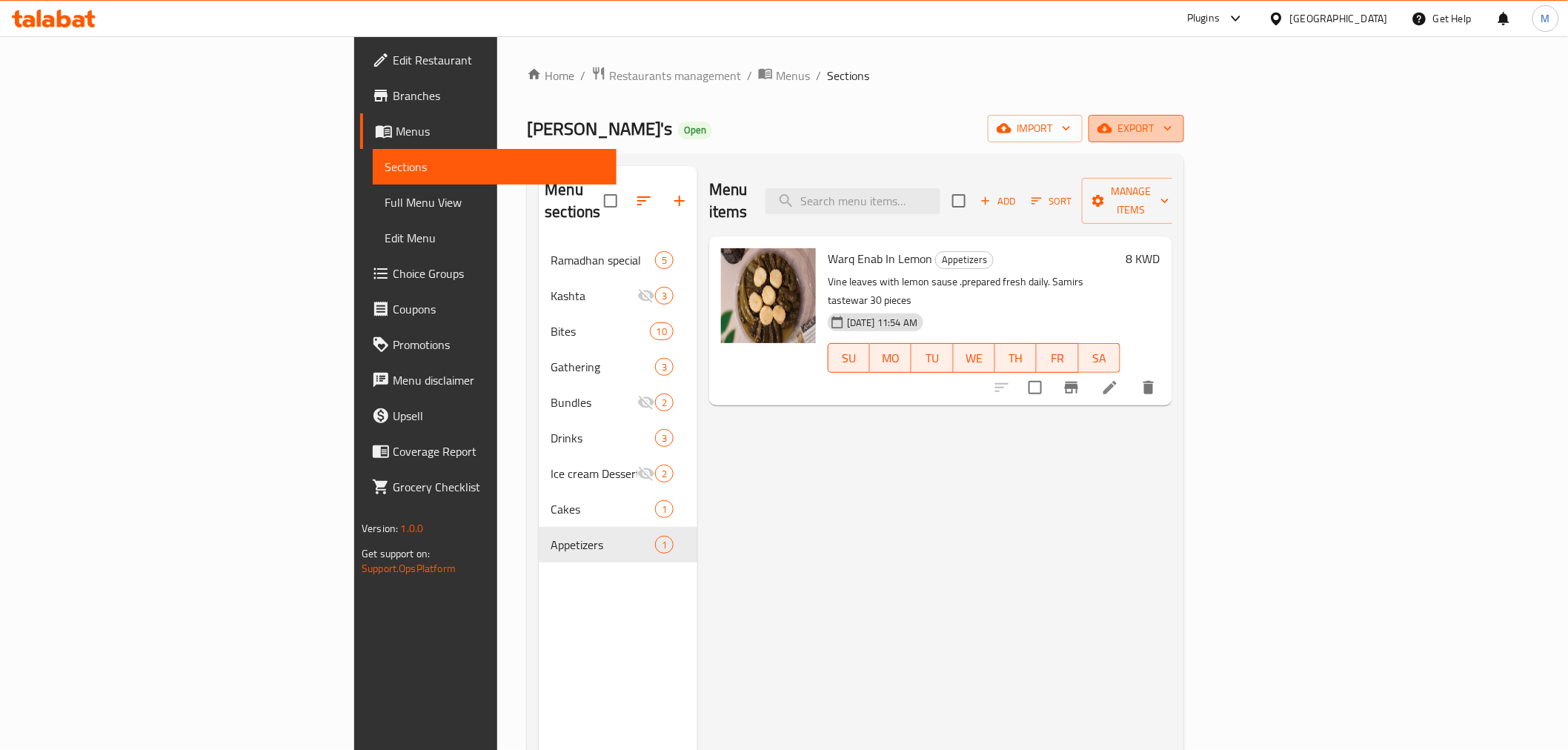
click at [1184, 117] on button "export" at bounding box center [1136, 129] width 95 height 28
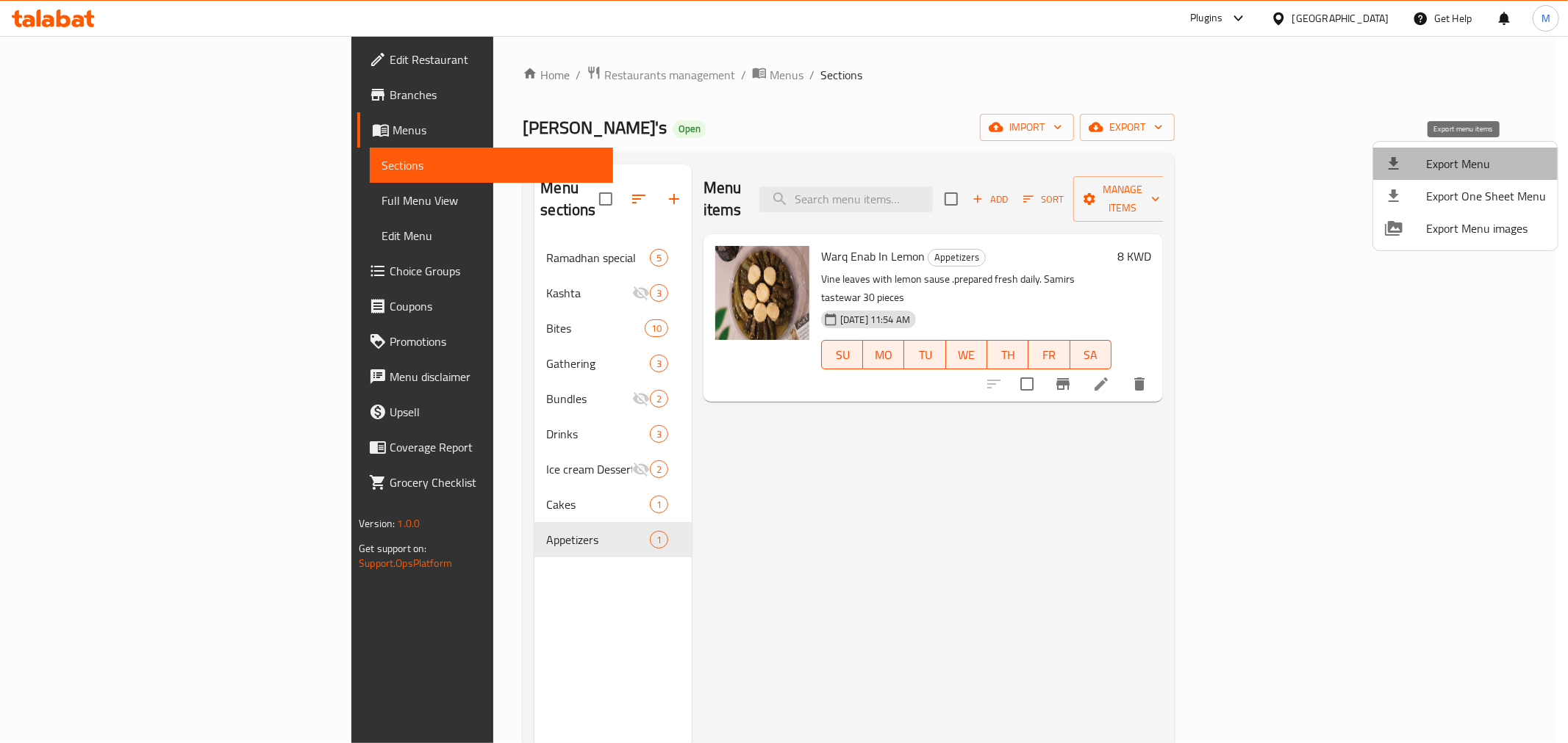
click at [1480, 163] on span "Export Menu" at bounding box center [1486, 163] width 120 height 18
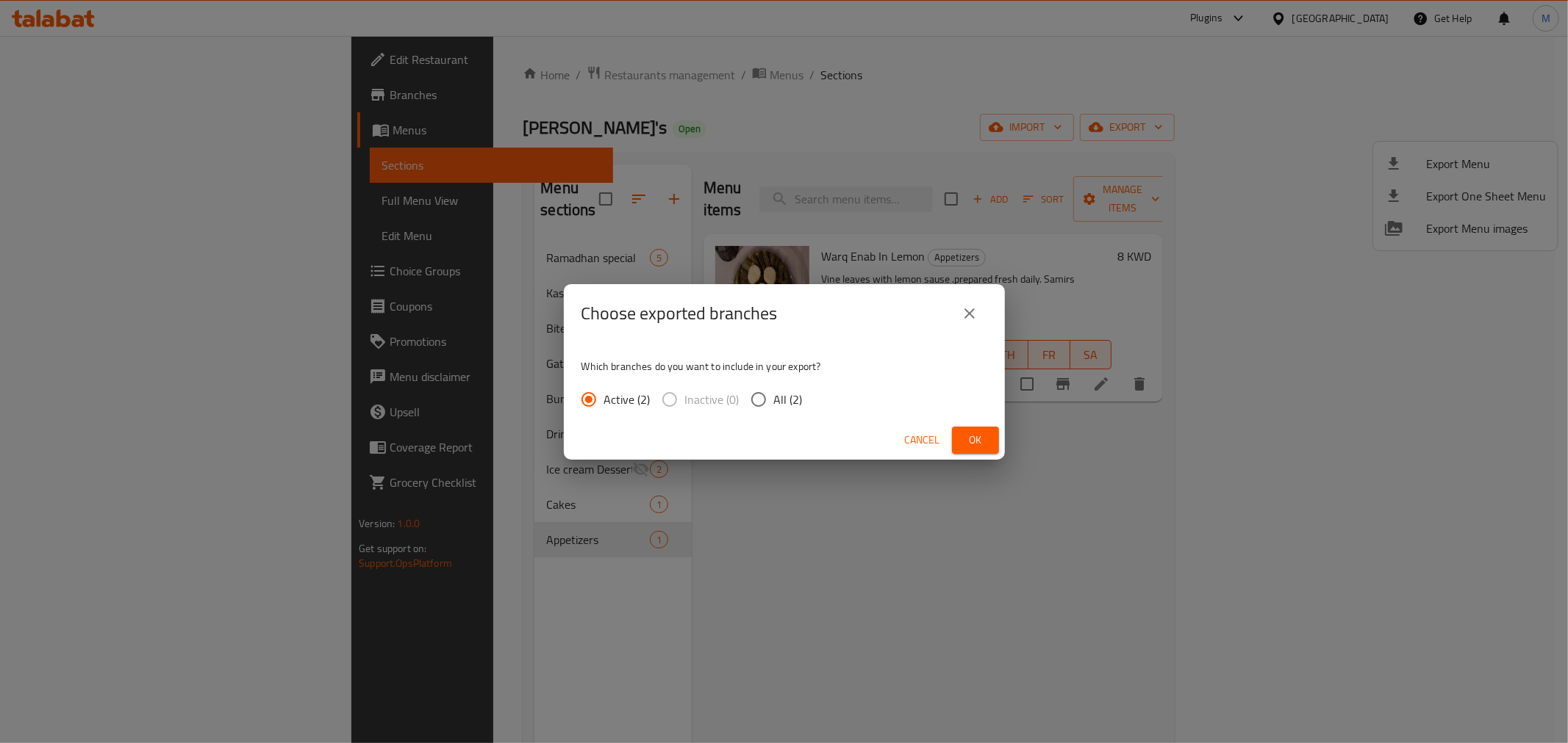
click at [964, 428] on button "Ok" at bounding box center [976, 440] width 47 height 27
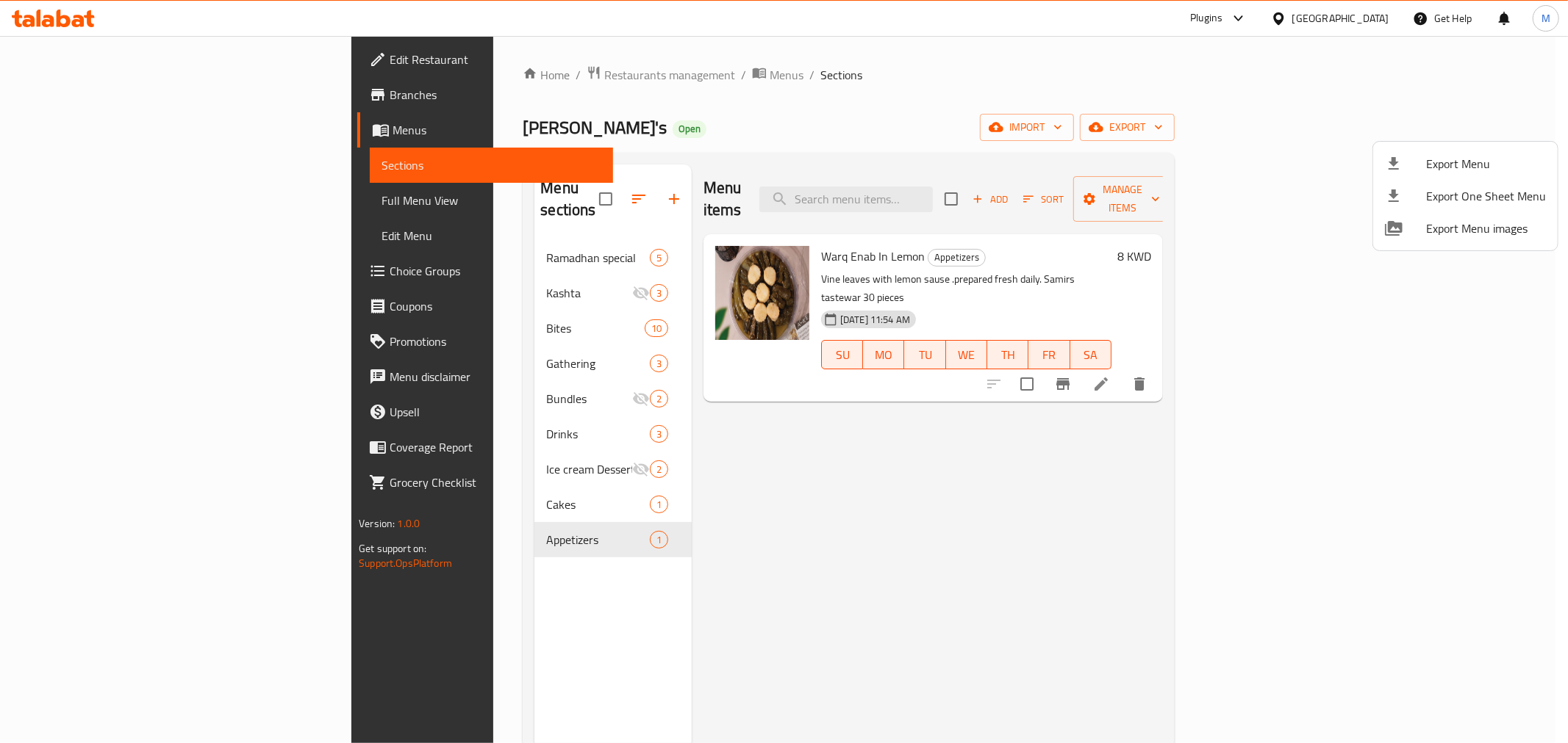
click at [545, 74] on div at bounding box center [784, 371] width 1568 height 743
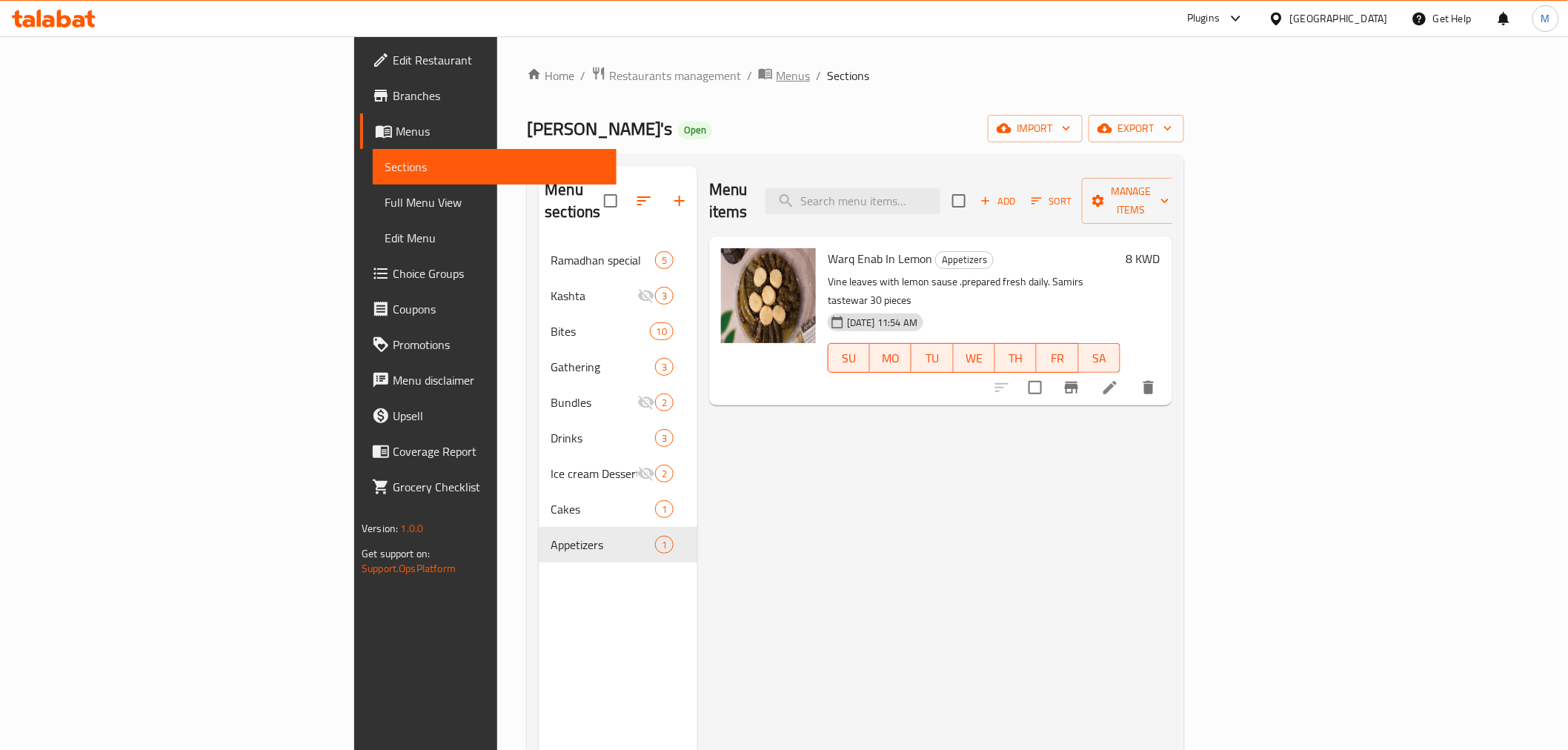
click at [776, 74] on span "Menus" at bounding box center [794, 75] width 34 height 18
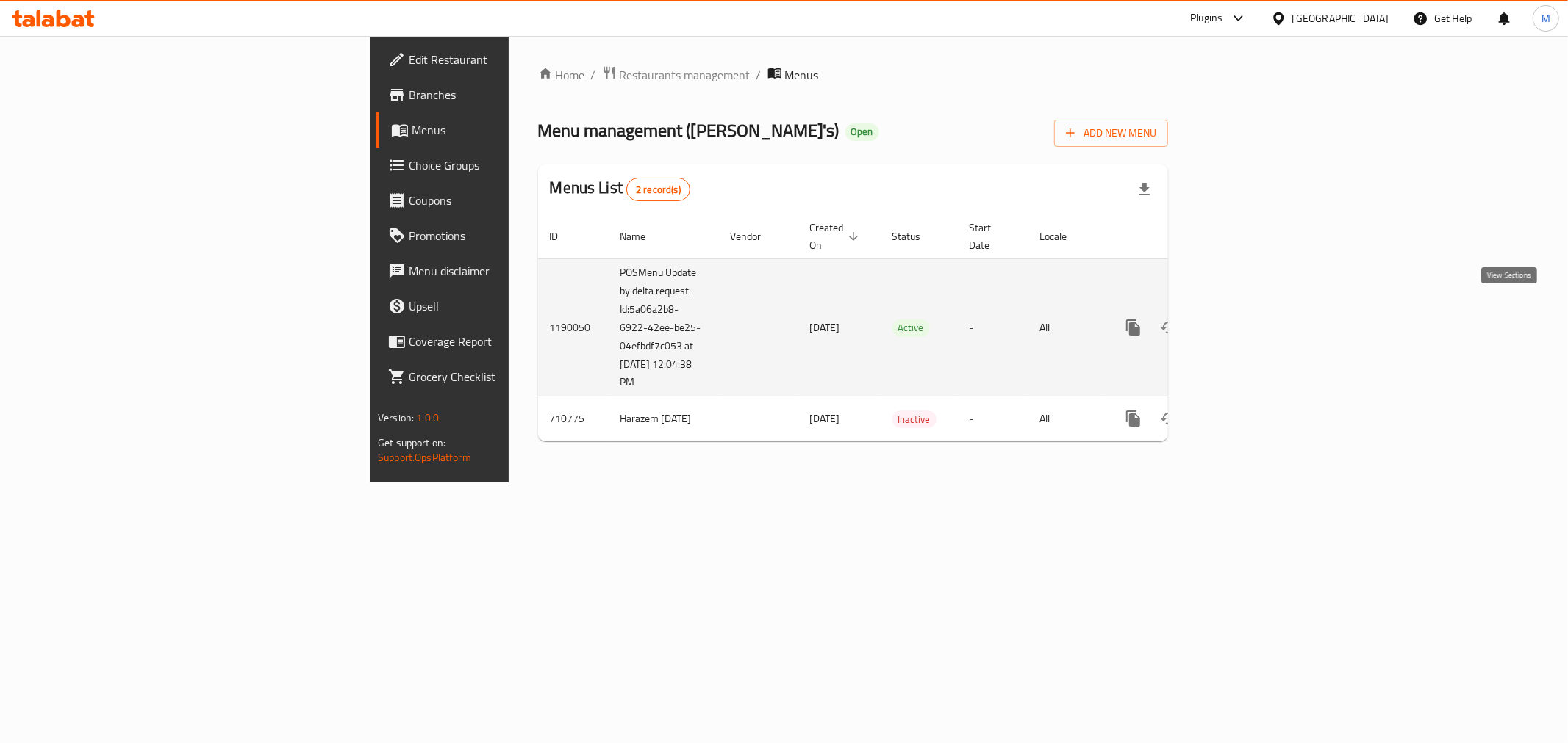
click at [1257, 320] on link "enhanced table" at bounding box center [1238, 327] width 35 height 35
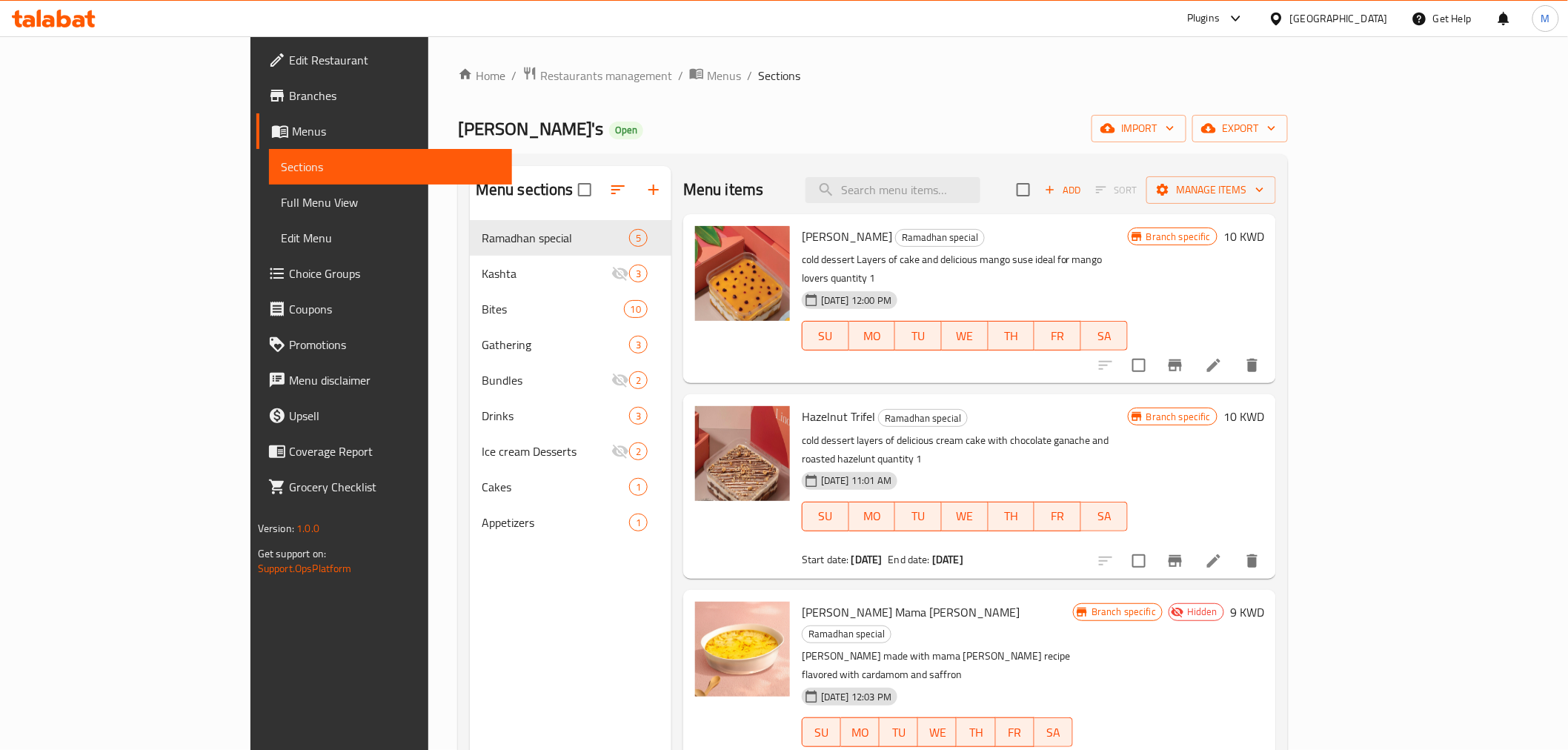
click at [984, 173] on div "Menu items Add Sort Manage items" at bounding box center [979, 190] width 593 height 49
click at [980, 193] on input "search" at bounding box center [894, 190] width 175 height 26
paste input "قهوه عربيه"
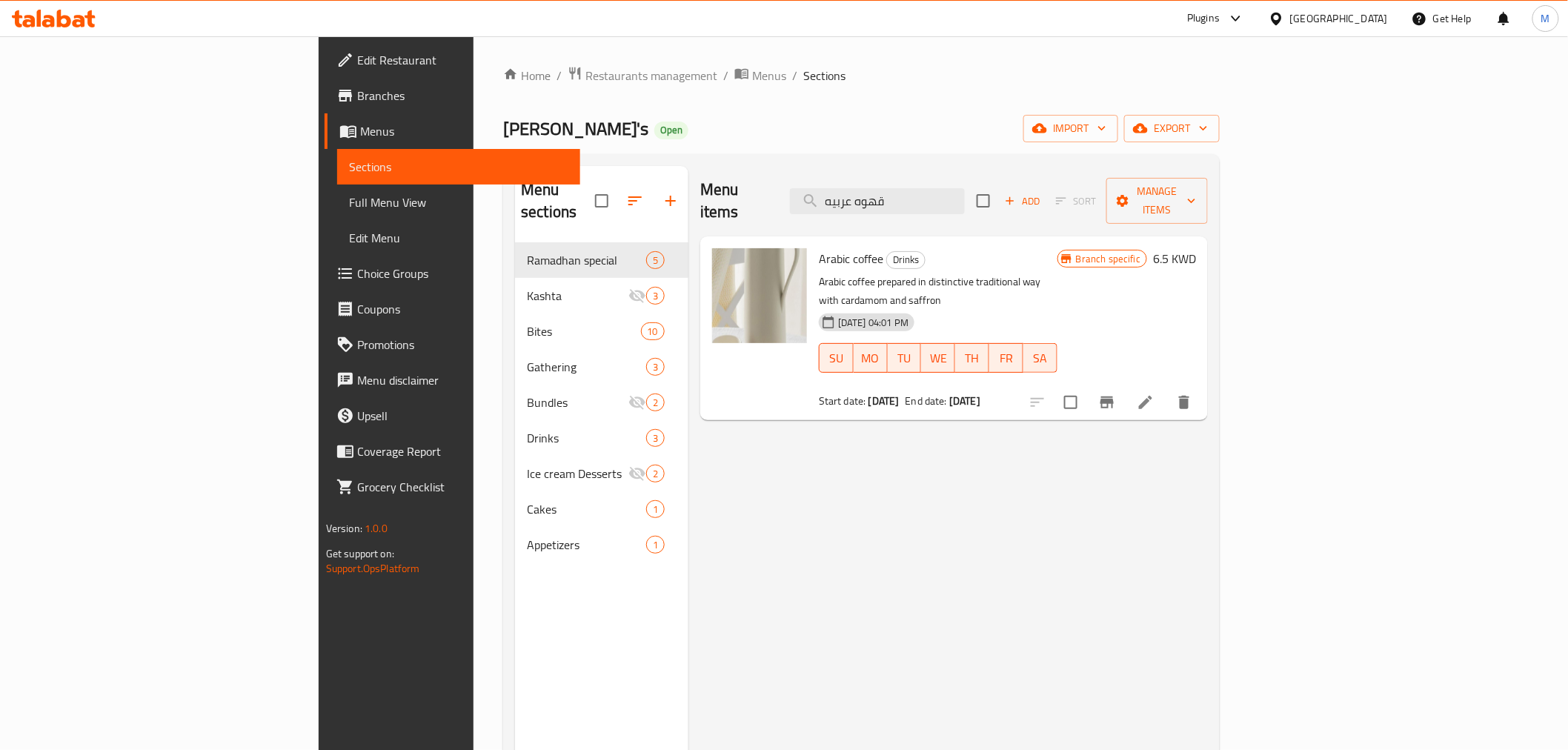
click at [1152, 473] on div "Menu items قهوه عربيه Add Sort Manage items Arabic coffee Drinks Arabic coffee …" at bounding box center [948, 540] width 519 height 750
click at [965, 193] on input "قهوه عربيه" at bounding box center [877, 201] width 175 height 26
paste input "رك"
click at [965, 193] on input "قهوه عربيه" at bounding box center [877, 201] width 175 height 26
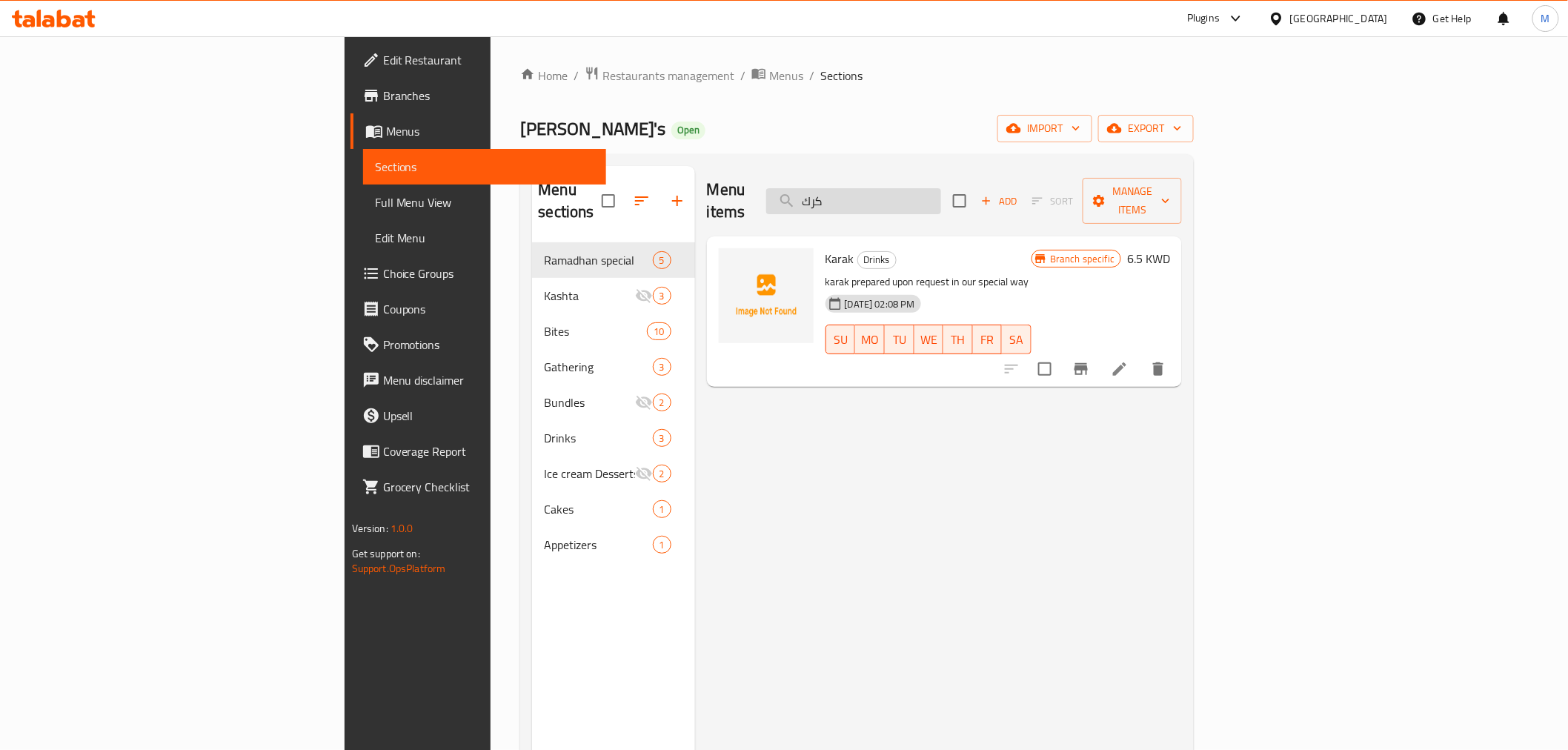
click at [941, 189] on input "كرك" at bounding box center [854, 201] width 175 height 26
paste input "شكولاته ساخنه"
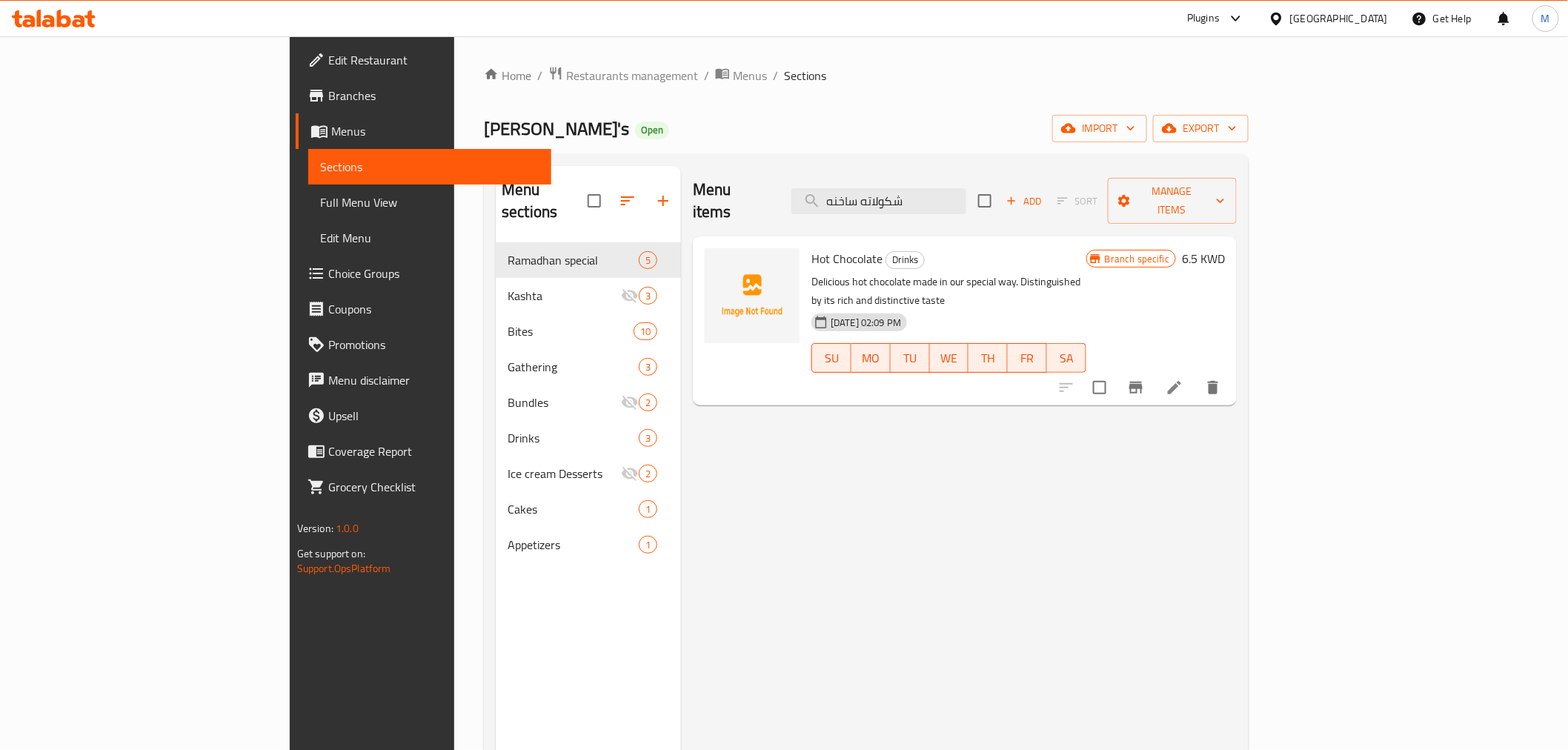
type input "شكولاته ساخنه"
click at [1155, 370] on button "Branch-specific-item" at bounding box center [1136, 387] width 35 height 35
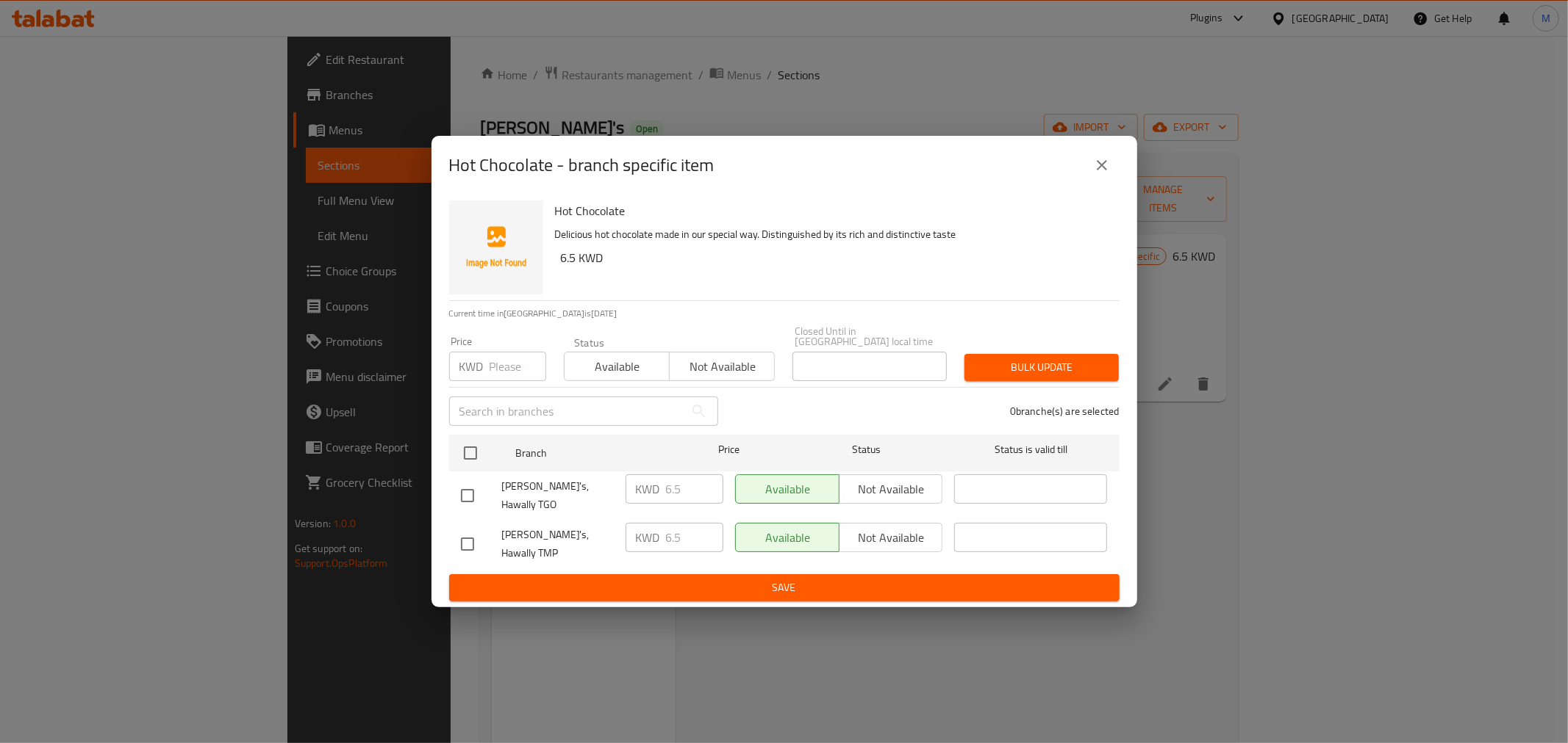
click at [1082, 183] on div "Hot Chocolate - branch specific item" at bounding box center [784, 164] width 671 height 35
click at [1099, 174] on icon "close" at bounding box center [1101, 165] width 18 height 18
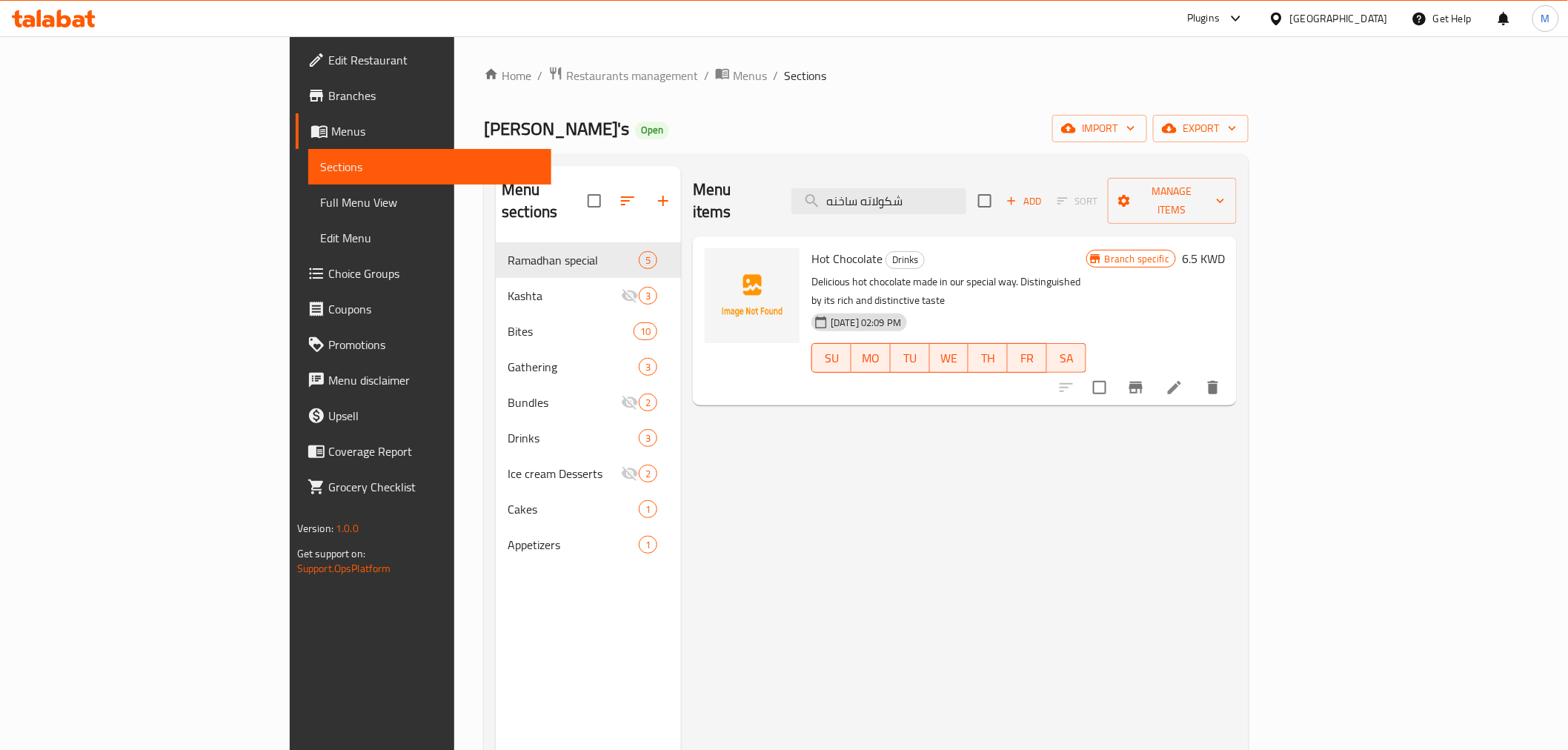
click at [1010, 208] on div "Menu items شكولاته ساخنه Add Sort Manage items" at bounding box center [965, 201] width 544 height 71
click at [967, 195] on input "شكولاته ساخنه" at bounding box center [879, 201] width 175 height 26
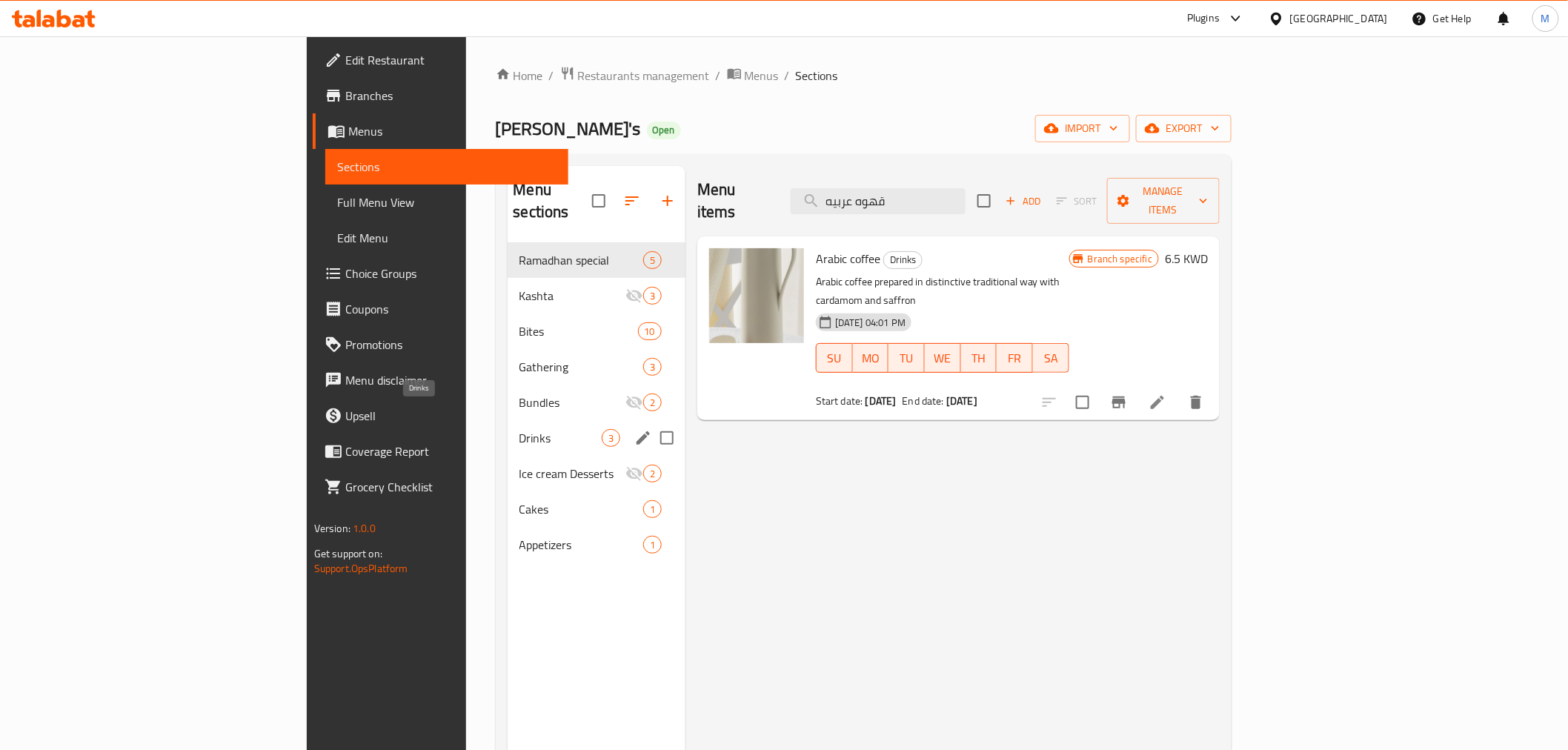
type input "قهوه عربيه"
click at [519, 430] on span "Drinks" at bounding box center [560, 438] width 82 height 18
